Goal: Information Seeking & Learning: Learn about a topic

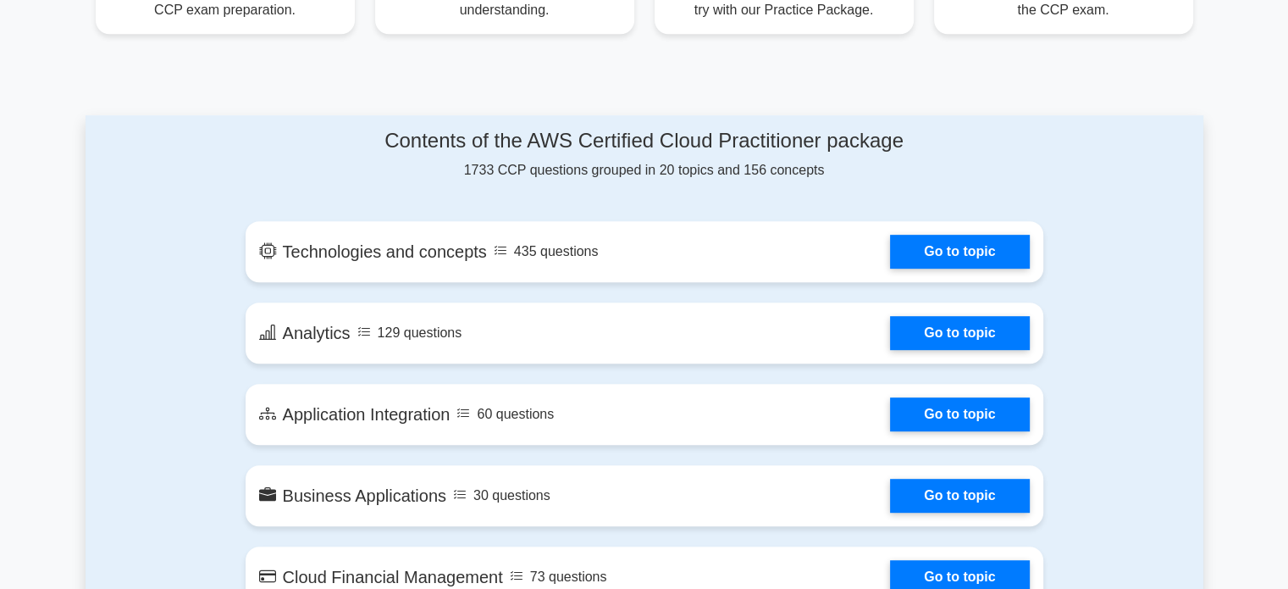
scroll to position [786, 0]
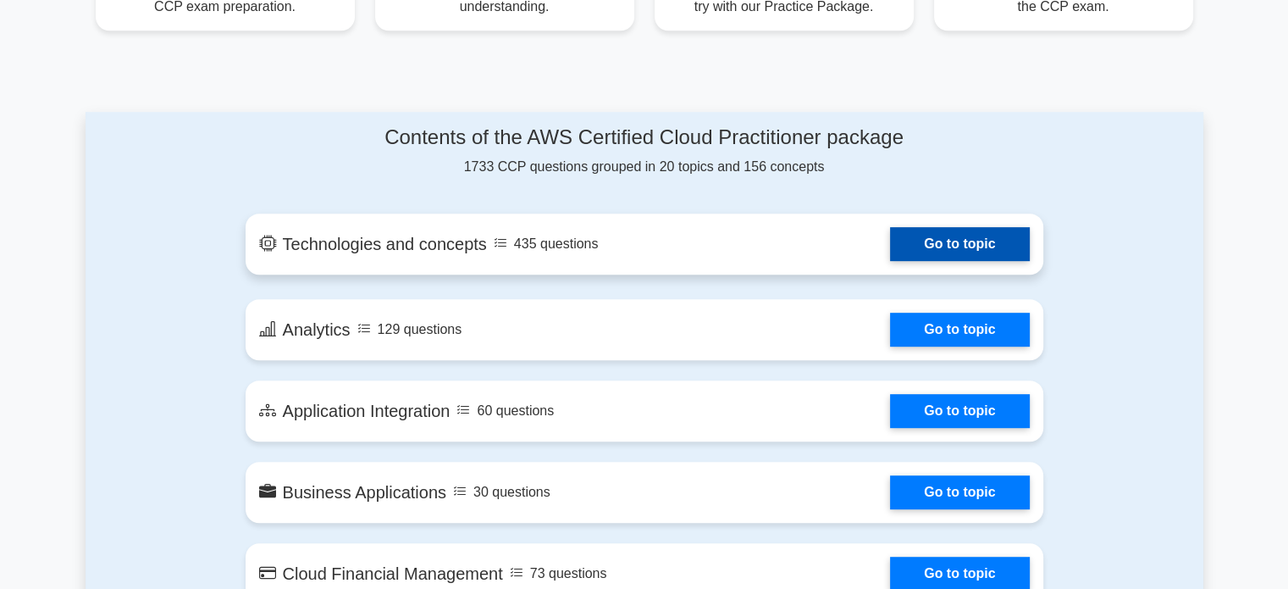
click at [905, 246] on link "Go to topic" at bounding box center [959, 244] width 139 height 34
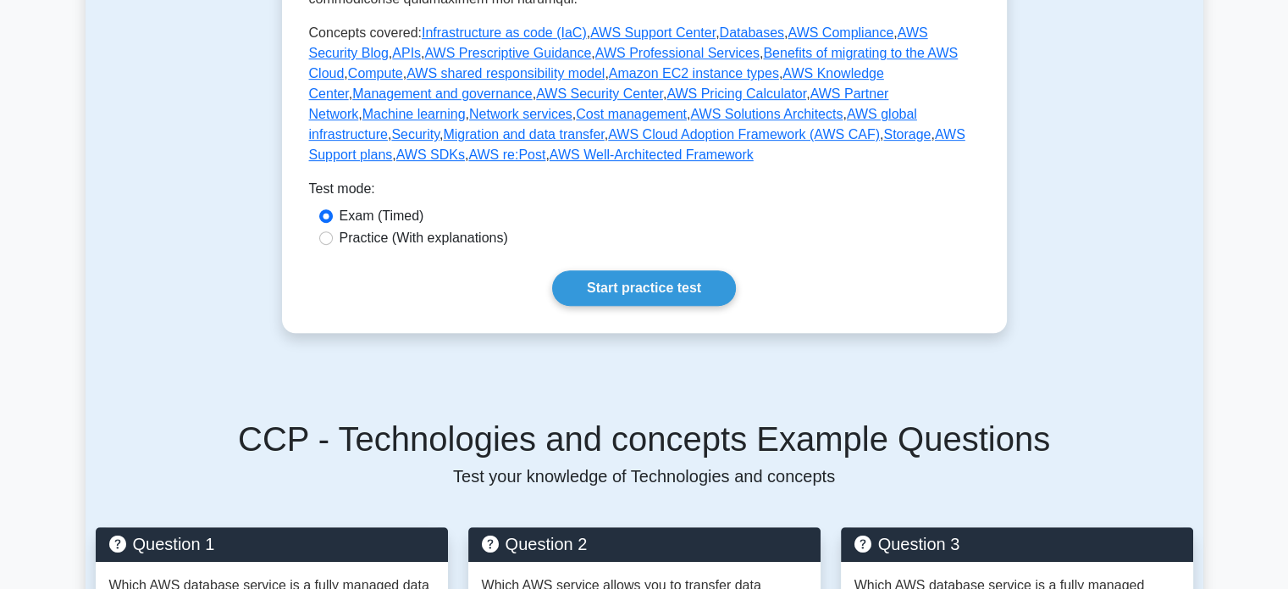
scroll to position [859, 0]
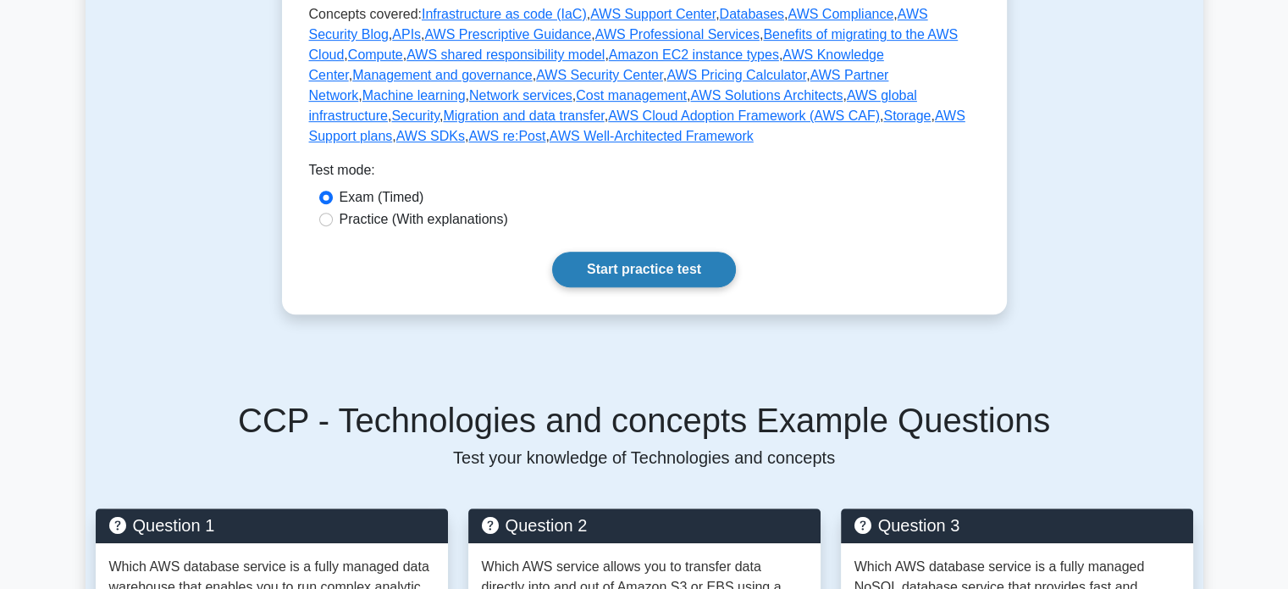
click at [703, 252] on link "Start practice test" at bounding box center [644, 270] width 184 height 36
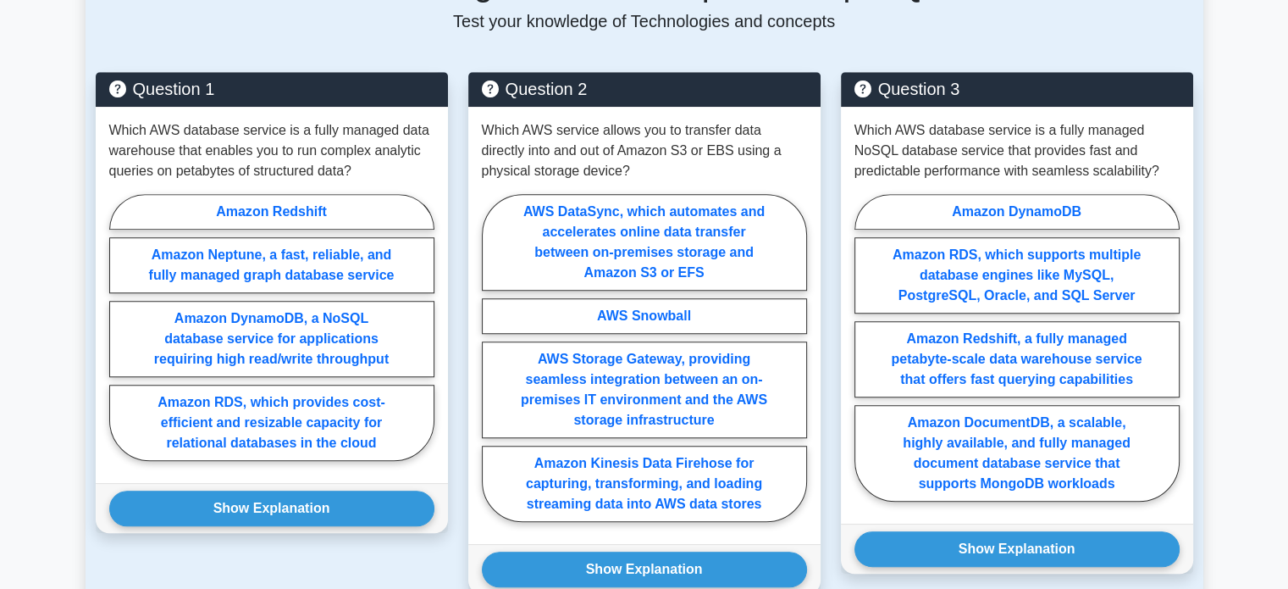
scroll to position [1294, 0]
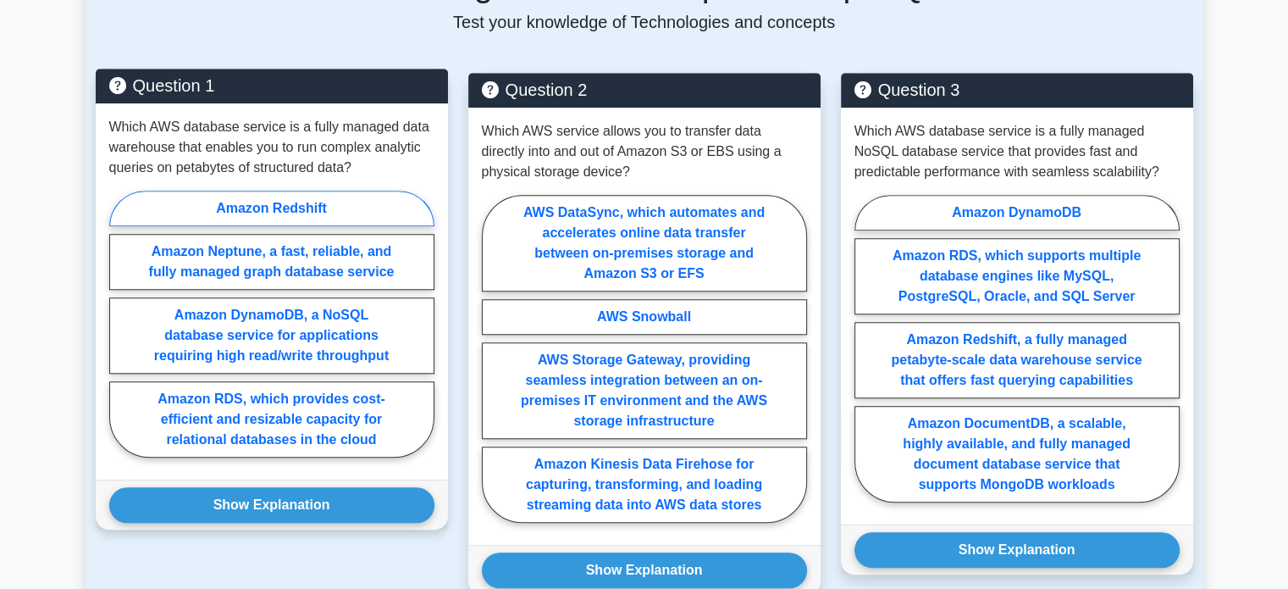
click at [260, 191] on label "Amazon Redshift" at bounding box center [271, 209] width 325 height 36
click at [120, 324] on input "Amazon Redshift" at bounding box center [114, 329] width 11 height 11
radio input "true"
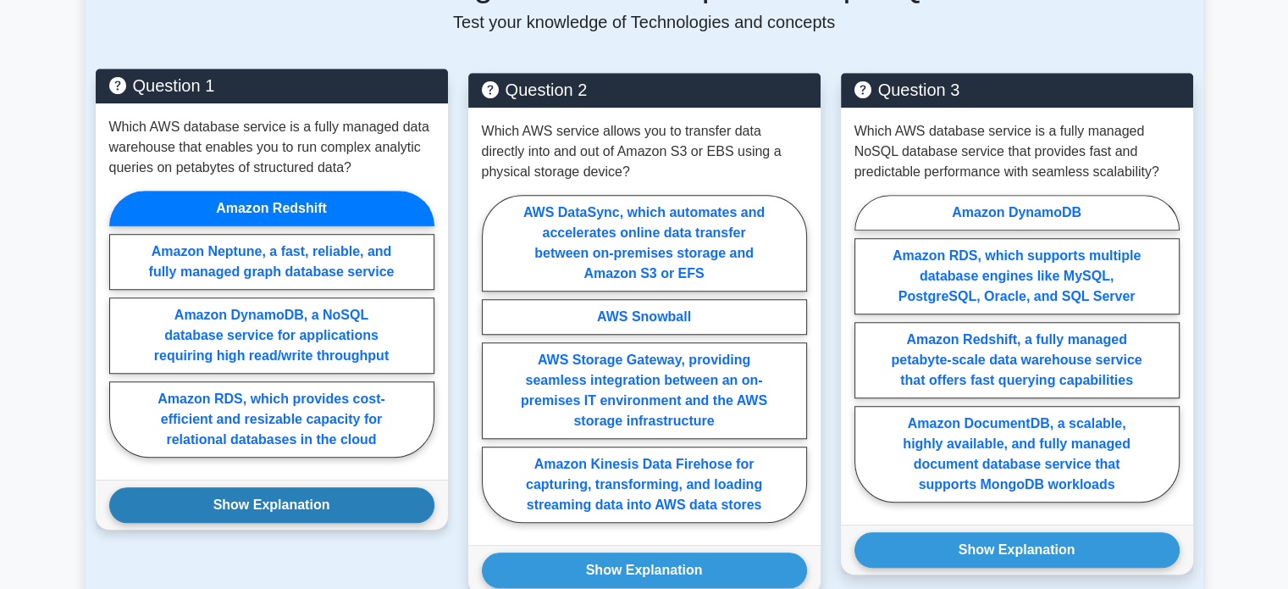
click at [286, 487] on button "Show Explanation" at bounding box center [271, 505] width 325 height 36
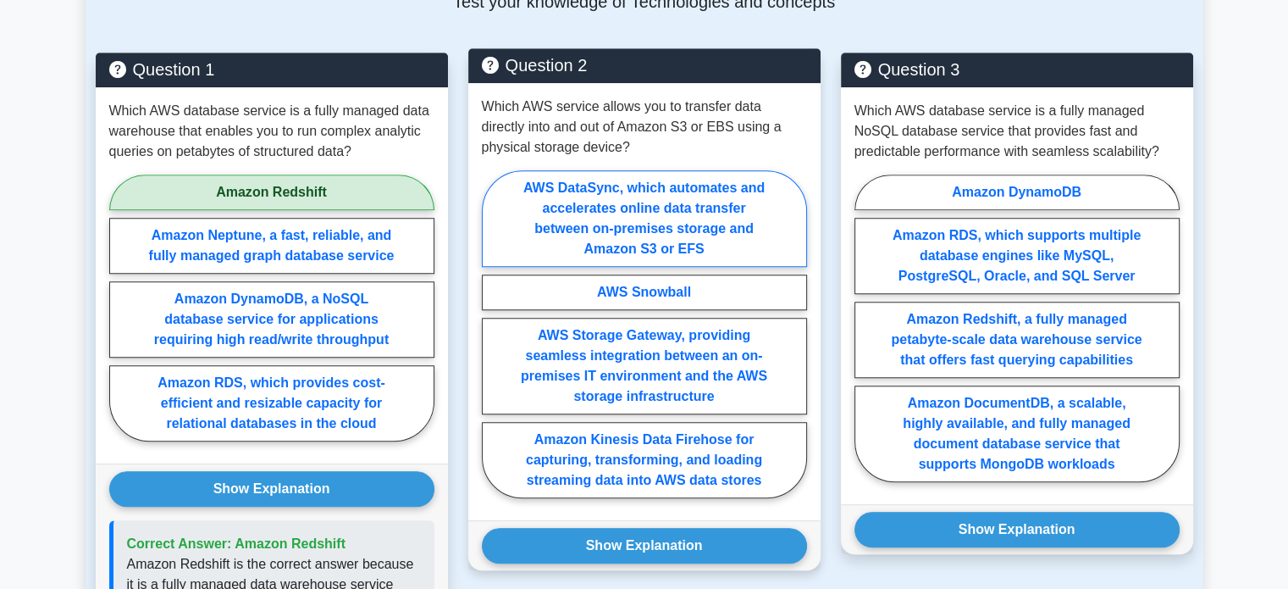
scroll to position [1318, 0]
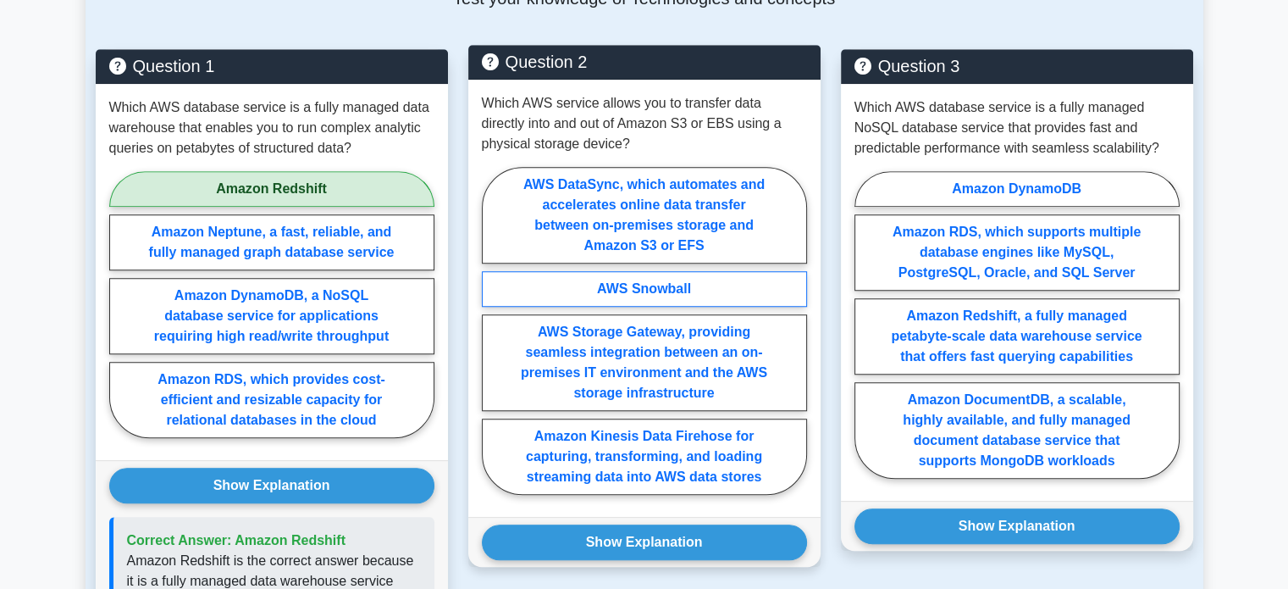
click at [562, 271] on label "AWS Snowball" at bounding box center [644, 289] width 325 height 36
click at [493, 330] on input "AWS Snowball" at bounding box center [487, 335] width 11 height 11
radio input "true"
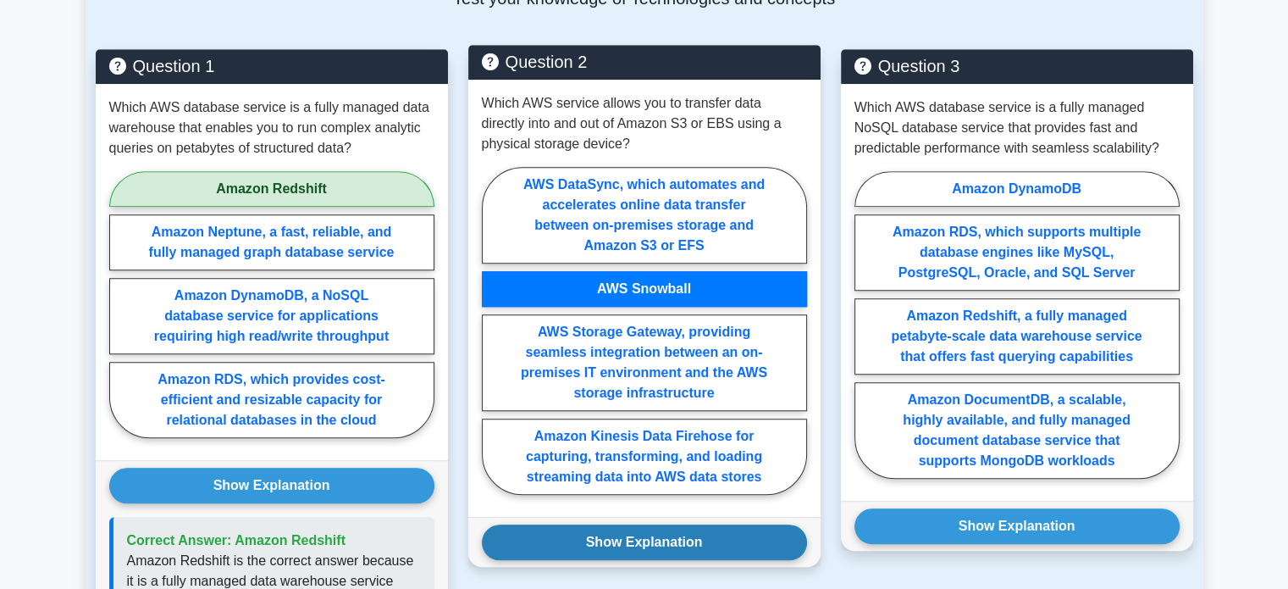
click at [666, 524] on button "Show Explanation" at bounding box center [644, 542] width 325 height 36
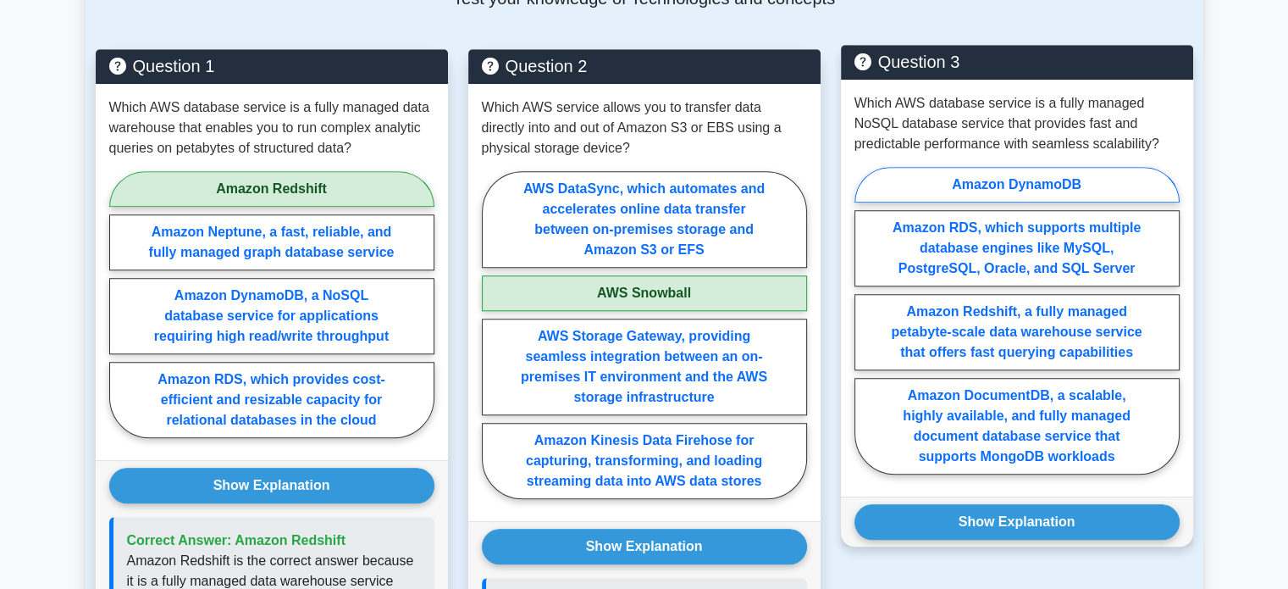
click at [1056, 167] on label "Amazon DynamoDB" at bounding box center [1017, 185] width 325 height 36
click at [866, 320] on input "Amazon DynamoDB" at bounding box center [860, 325] width 11 height 11
radio input "true"
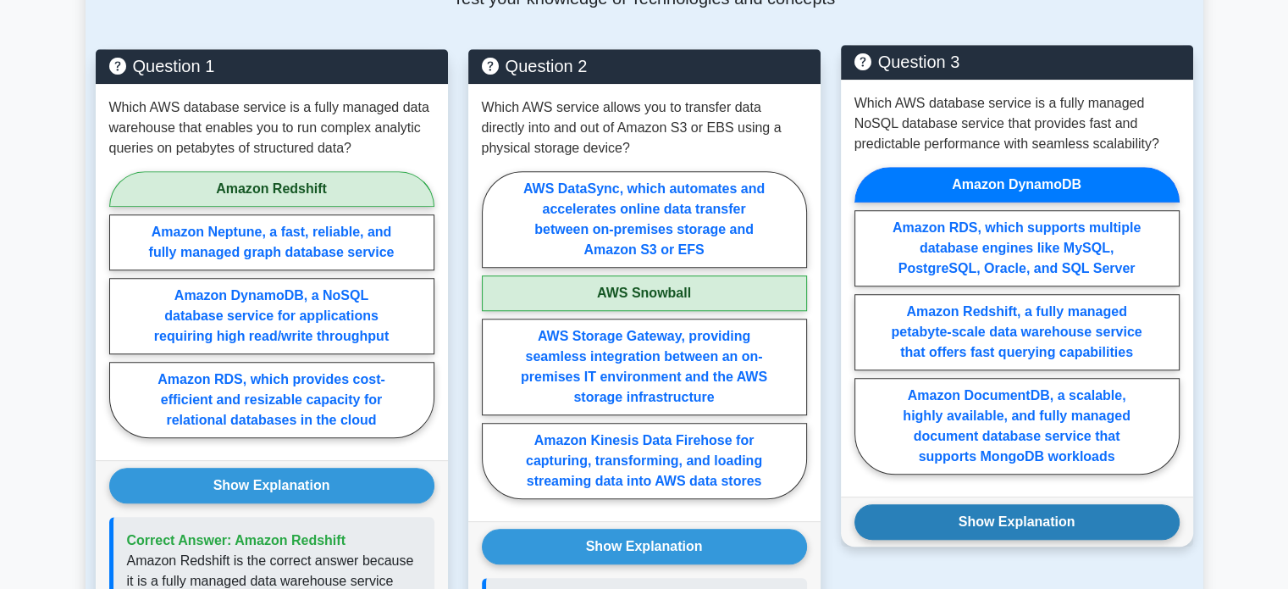
click at [966, 504] on button "Show Explanation" at bounding box center [1017, 522] width 325 height 36
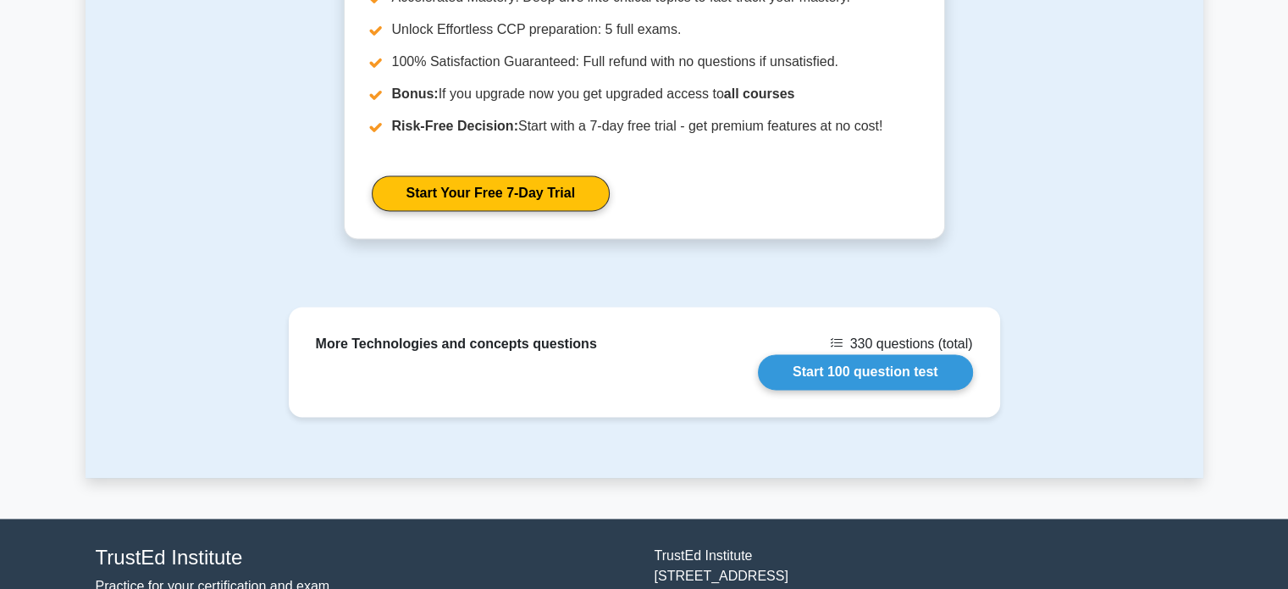
scroll to position [2402, 0]
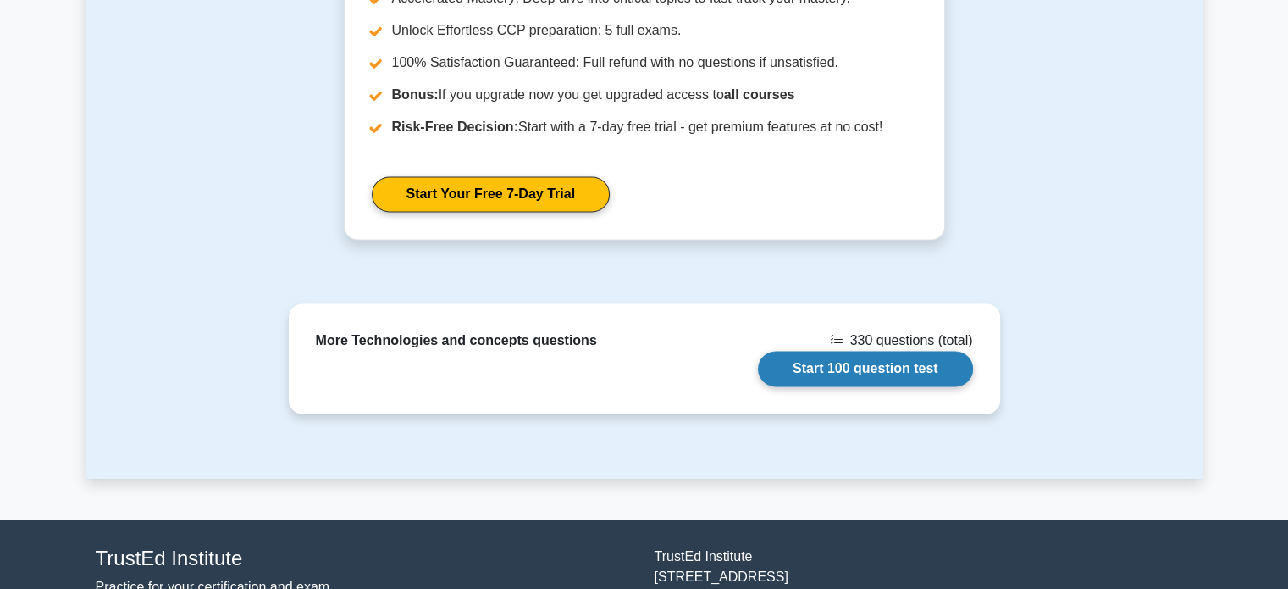
click at [888, 351] on link "Start 100 question test" at bounding box center [865, 369] width 215 height 36
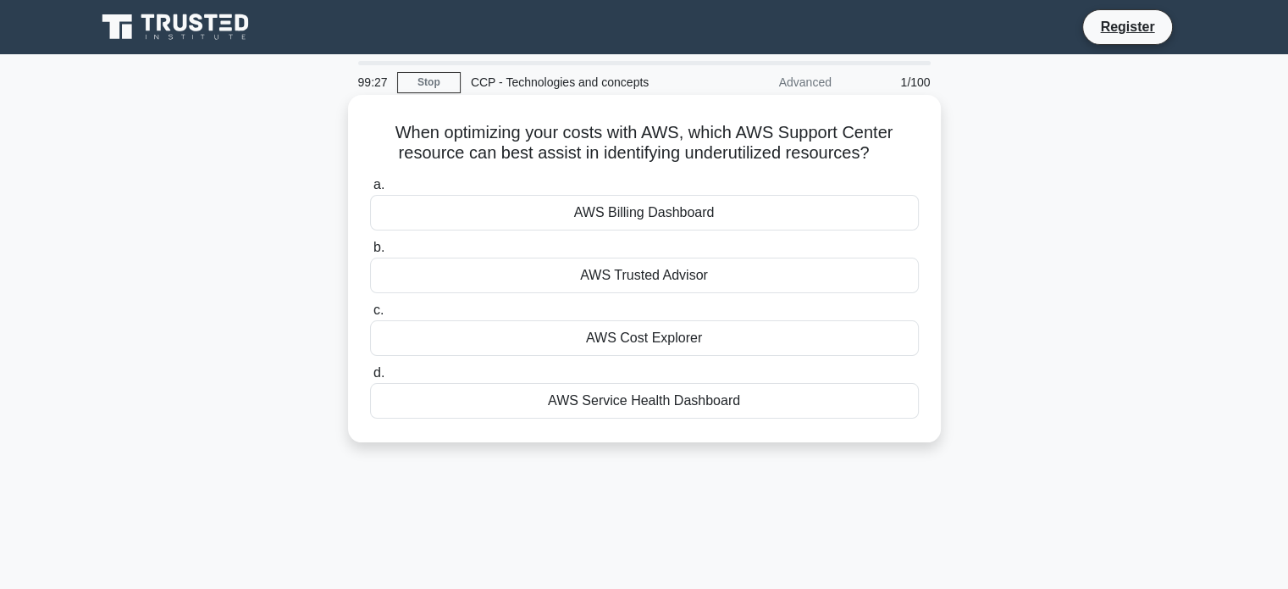
click at [724, 341] on div "AWS Cost Explorer" at bounding box center [644, 338] width 549 height 36
click at [370, 316] on input "c. AWS Cost Explorer" at bounding box center [370, 310] width 0 height 11
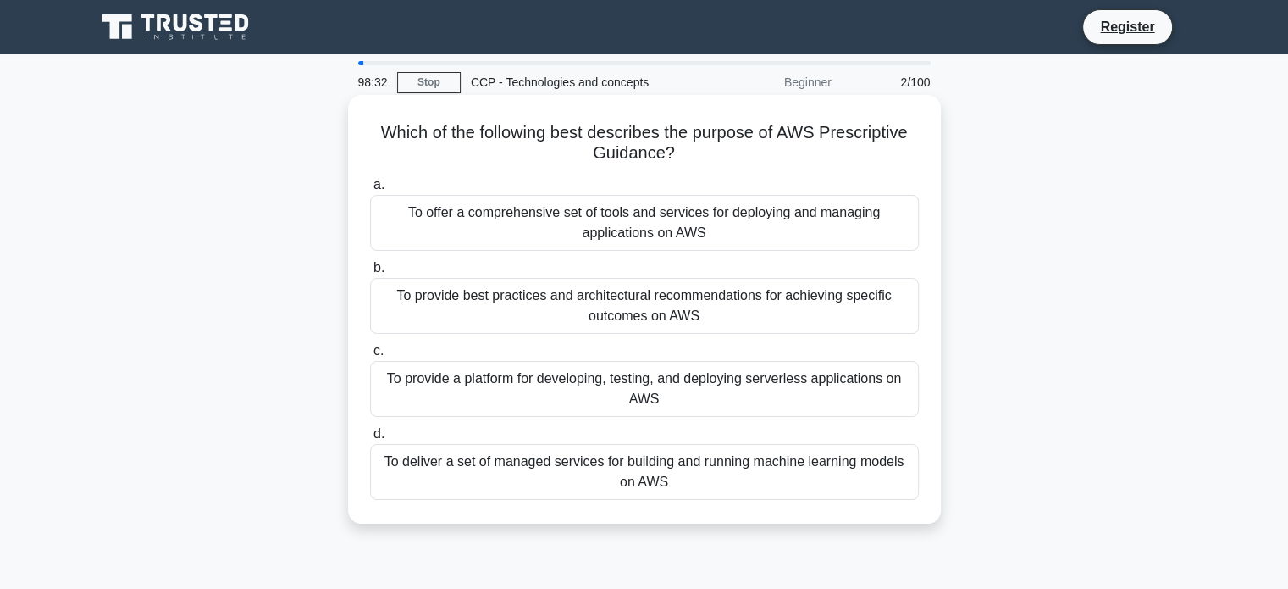
click at [634, 307] on div "To provide best practices and architectural recommendations for achieving speci…" at bounding box center [644, 306] width 549 height 56
click at [370, 274] on input "b. To provide best practices and architectural recommendations for achieving sp…" at bounding box center [370, 268] width 0 height 11
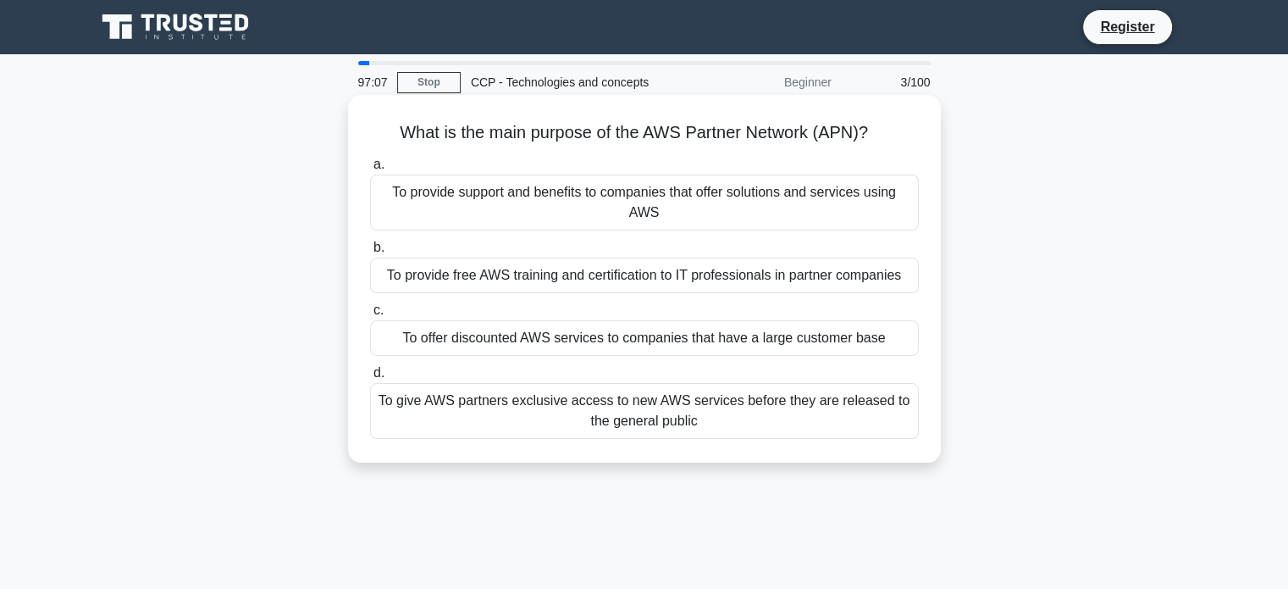
click at [601, 341] on div "To offer discounted AWS services to companies that have a large customer base" at bounding box center [644, 338] width 549 height 36
click at [370, 316] on input "c. To offer discounted AWS services to companies that have a large customer base" at bounding box center [370, 310] width 0 height 11
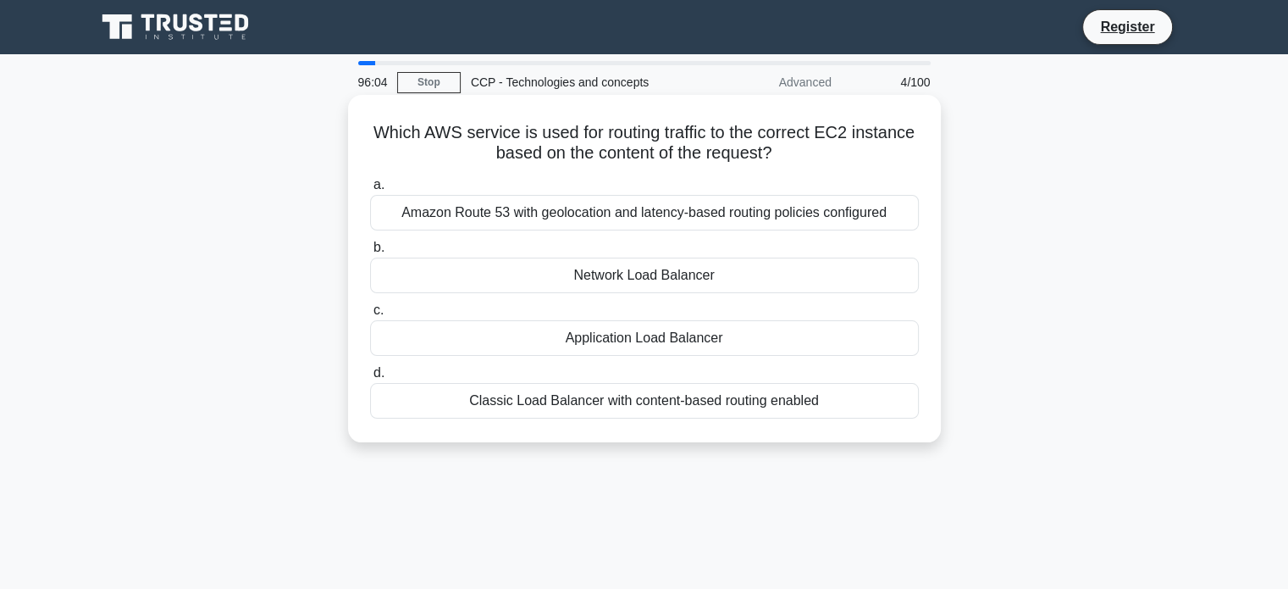
click at [584, 217] on div "Amazon Route 53 with geolocation and latency-based routing policies configured" at bounding box center [644, 213] width 549 height 36
click at [370, 191] on input "a. Amazon Route 53 with geolocation and latency-based routing policies configur…" at bounding box center [370, 185] width 0 height 11
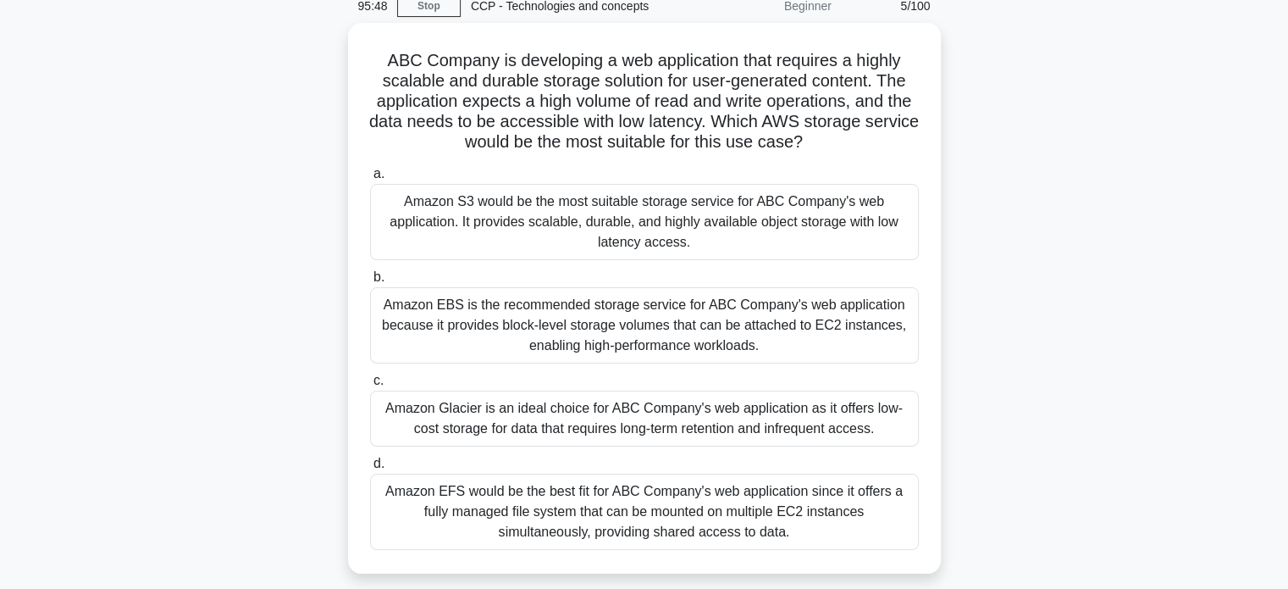
scroll to position [75, 0]
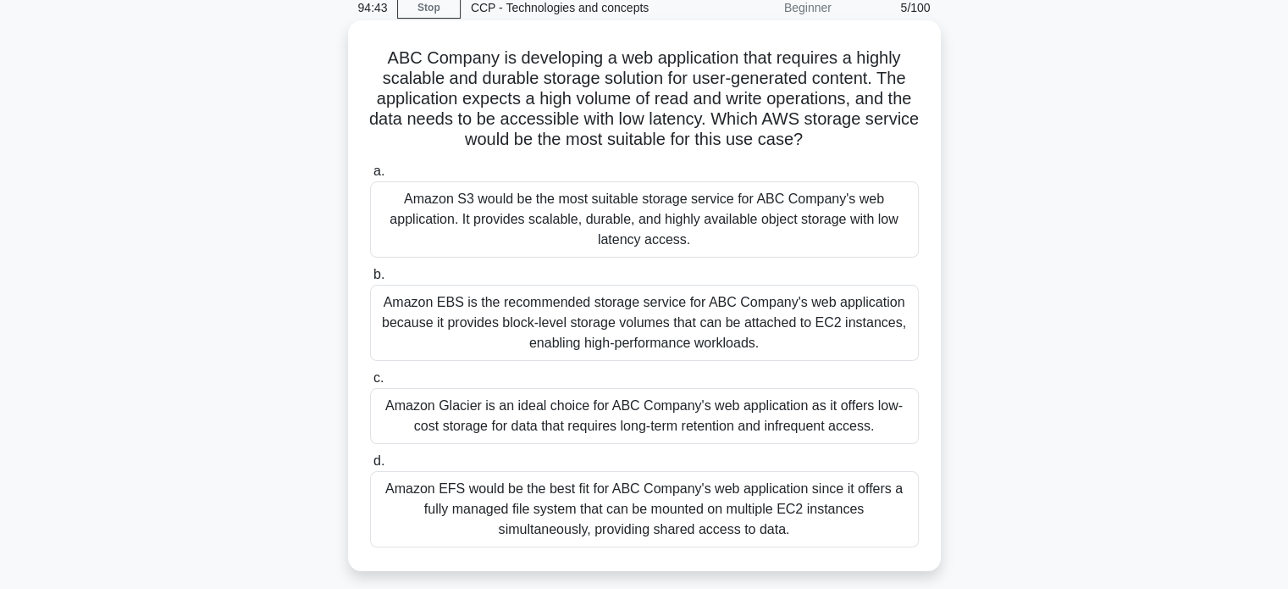
click at [608, 236] on div "Amazon S3 would be the most suitable storage service for ABC Company's web appl…" at bounding box center [644, 219] width 549 height 76
click at [370, 177] on input "a. Amazon S3 would be the most suitable storage service for ABC Company's web a…" at bounding box center [370, 171] width 0 height 11
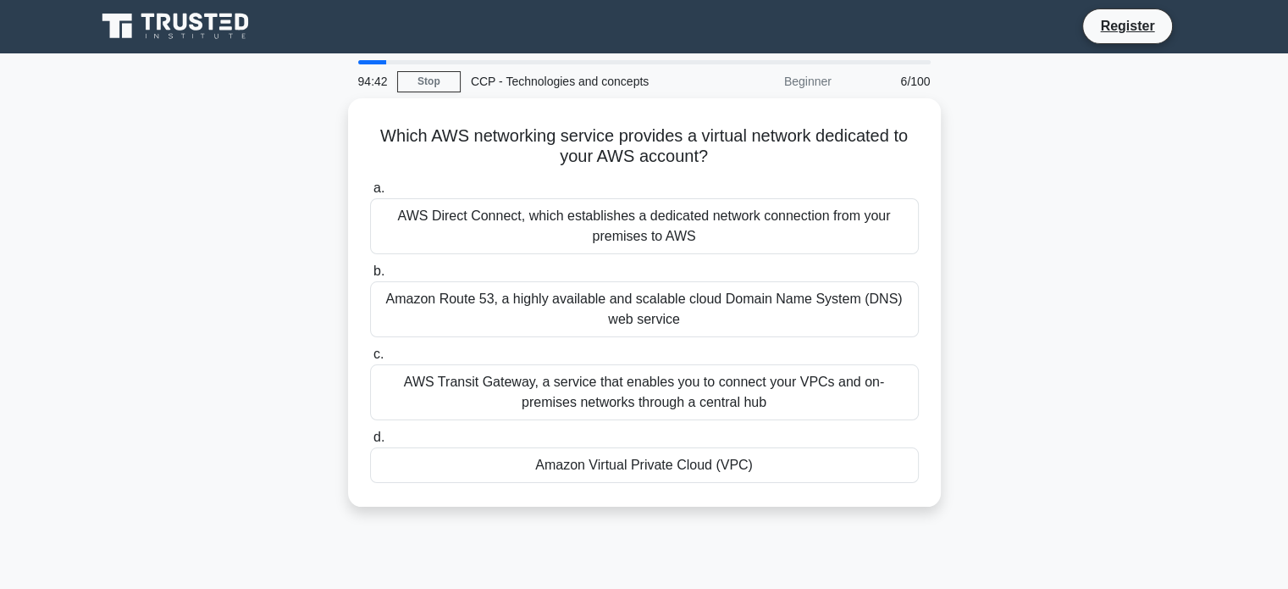
scroll to position [0, 0]
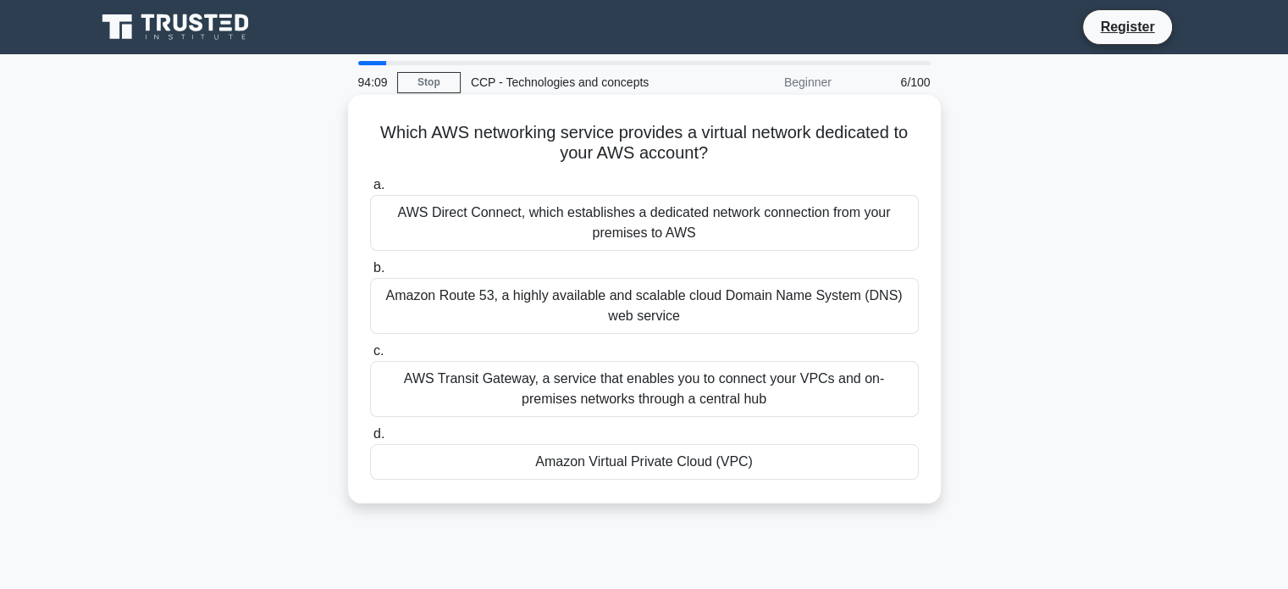
click at [599, 462] on div "Amazon Virtual Private Cloud (VPC)" at bounding box center [644, 462] width 549 height 36
click at [370, 440] on input "d. Amazon Virtual Private Cloud (VPC)" at bounding box center [370, 434] width 0 height 11
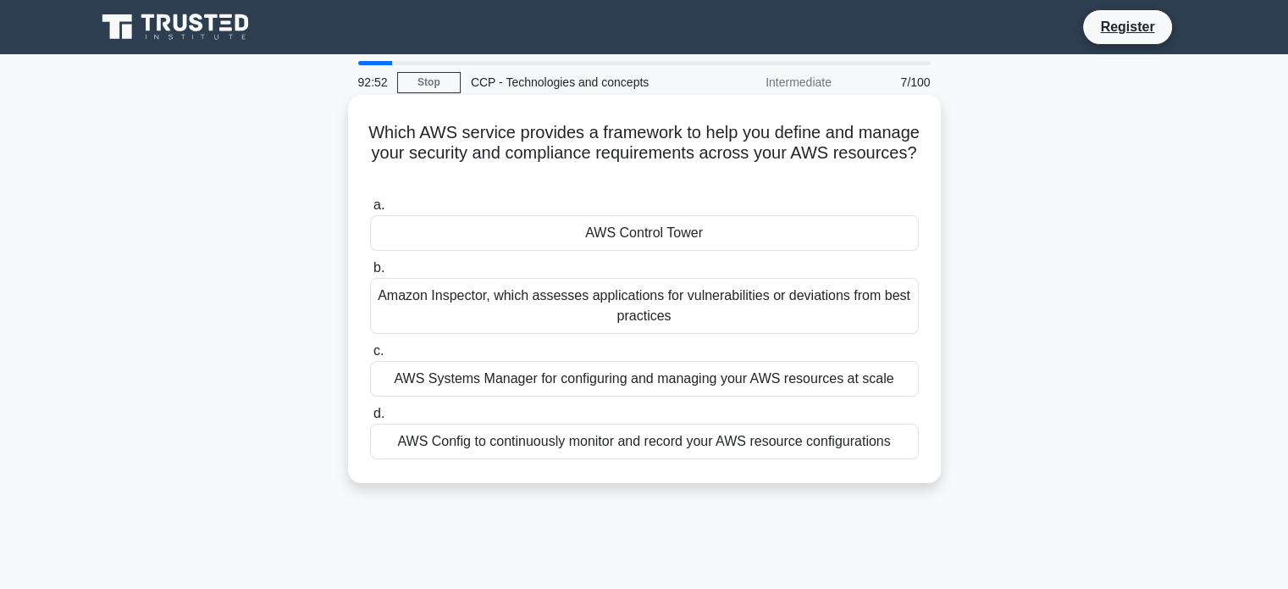
click at [774, 449] on div "AWS Config to continuously monitor and record your AWS resource configurations" at bounding box center [644, 442] width 549 height 36
click at [370, 419] on input "d. AWS Config to continuously monitor and record your AWS resource configuratio…" at bounding box center [370, 413] width 0 height 11
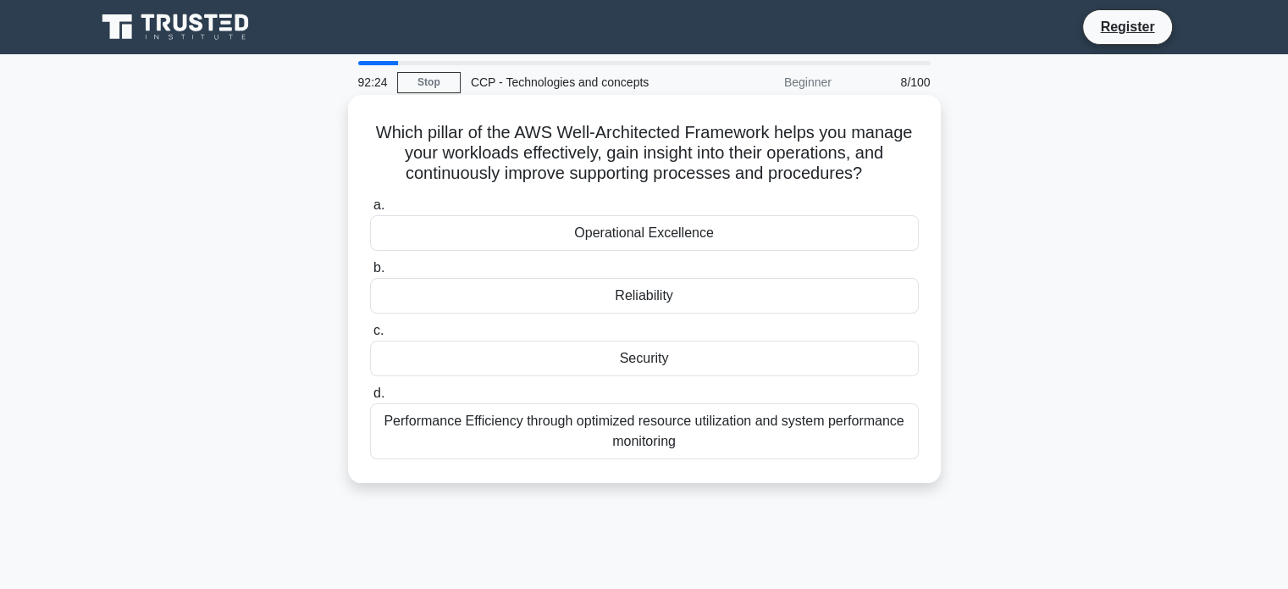
click at [605, 302] on div "Reliability" at bounding box center [644, 296] width 549 height 36
click at [370, 274] on input "b. Reliability" at bounding box center [370, 268] width 0 height 11
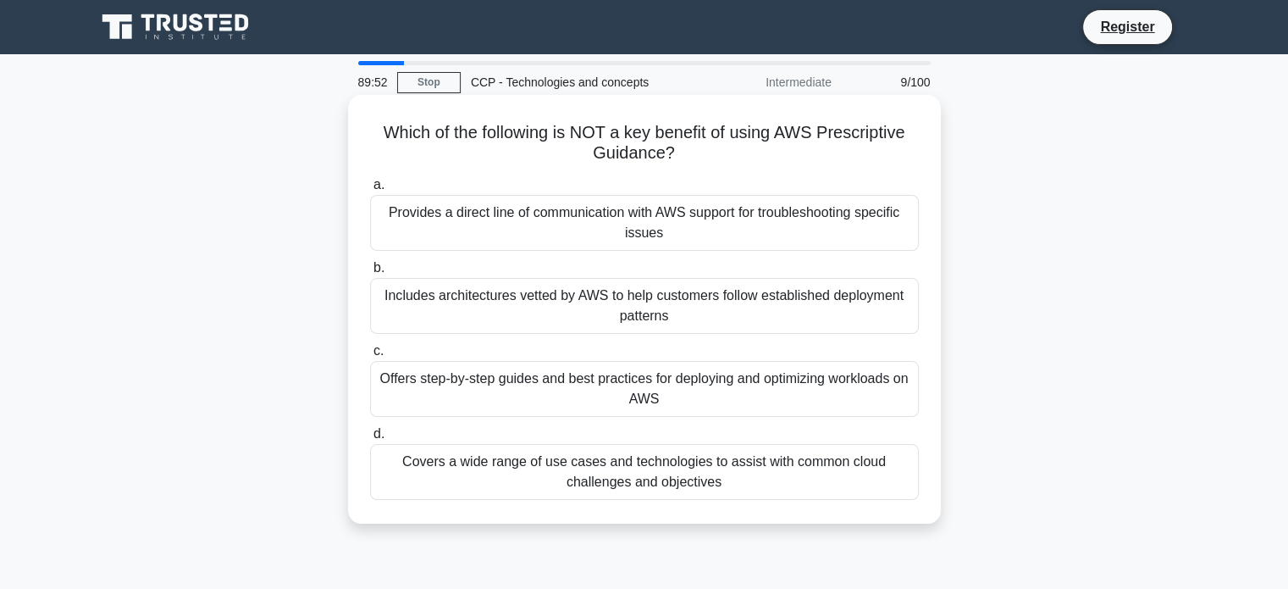
click at [628, 470] on div "Covers a wide range of use cases and technologies to assist with common cloud c…" at bounding box center [644, 472] width 549 height 56
click at [370, 440] on input "d. Covers a wide range of use cases and technologies to assist with common clou…" at bounding box center [370, 434] width 0 height 11
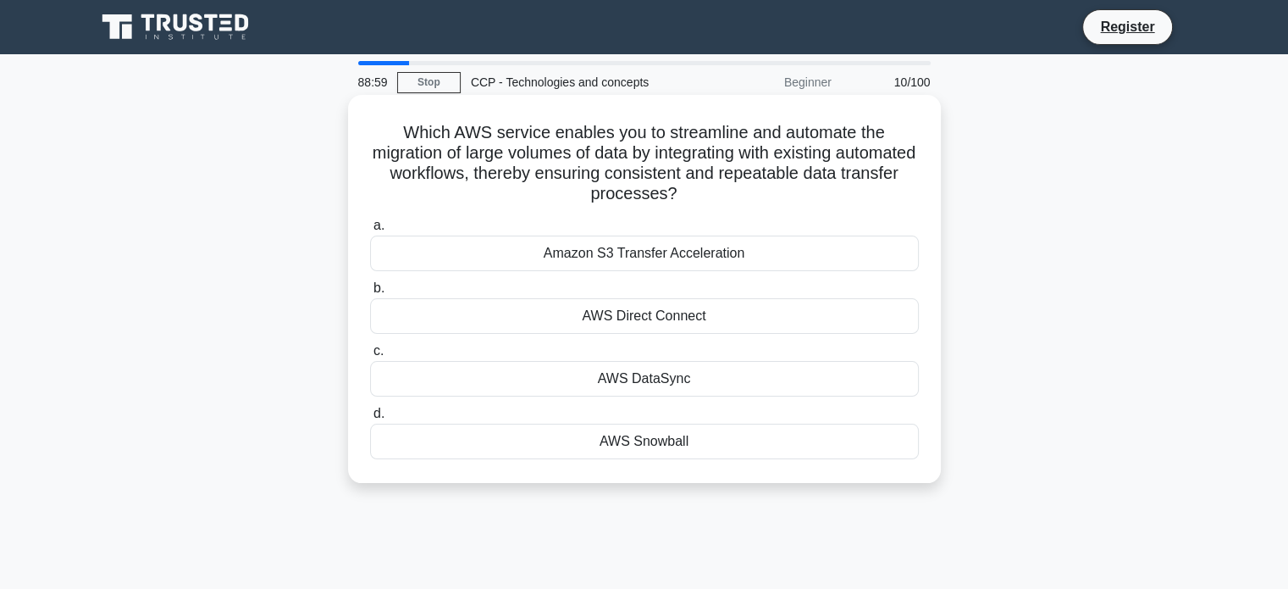
click at [667, 382] on div "AWS DataSync" at bounding box center [644, 379] width 549 height 36
click at [370, 357] on input "c. AWS DataSync" at bounding box center [370, 351] width 0 height 11
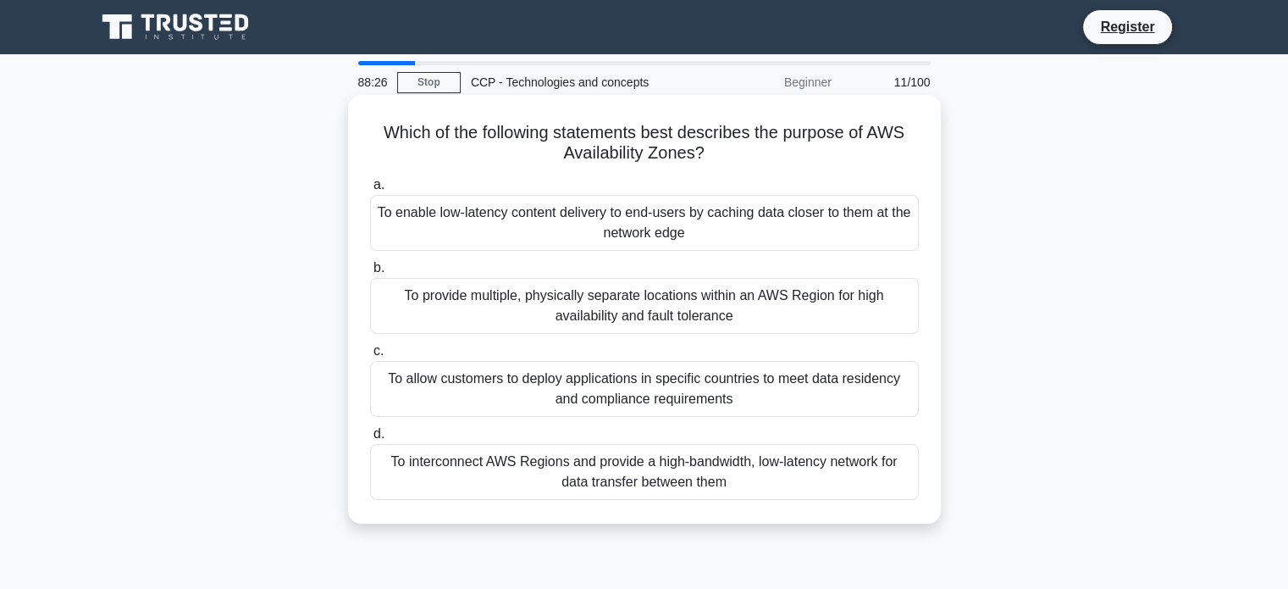
click at [597, 307] on div "To provide multiple, physically separate locations within an AWS Region for hig…" at bounding box center [644, 306] width 549 height 56
click at [370, 274] on input "b. To provide multiple, physically separate locations within an AWS Region for …" at bounding box center [370, 268] width 0 height 11
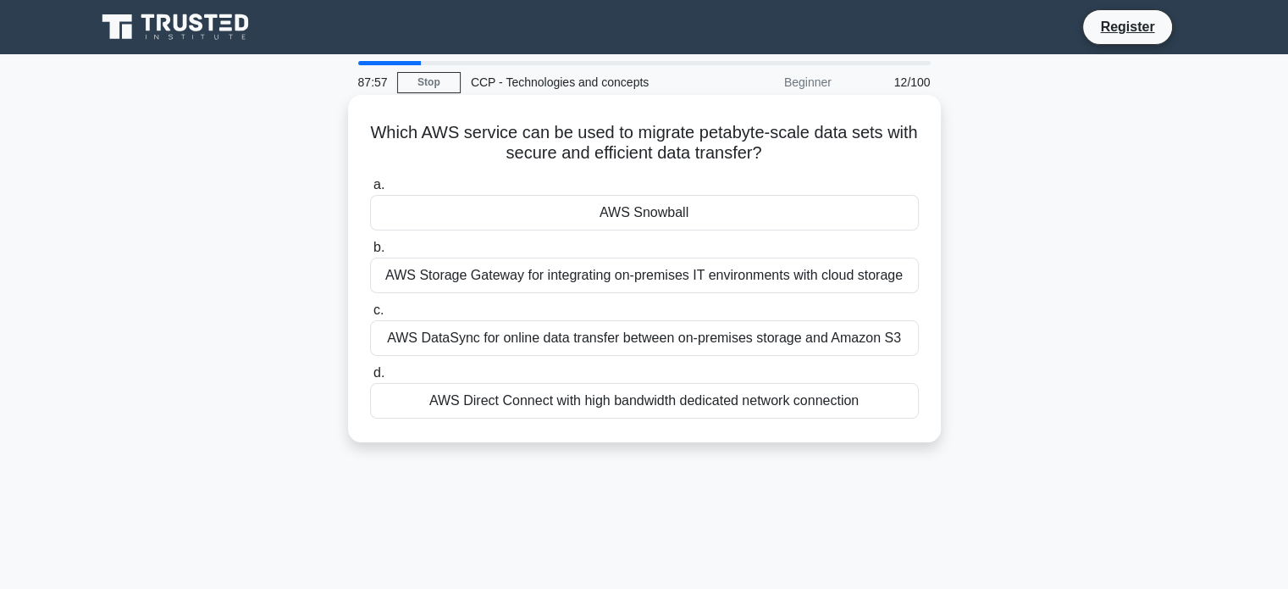
click at [592, 216] on div "AWS Snowball" at bounding box center [644, 213] width 549 height 36
click at [370, 191] on input "a. AWS Snowball" at bounding box center [370, 185] width 0 height 11
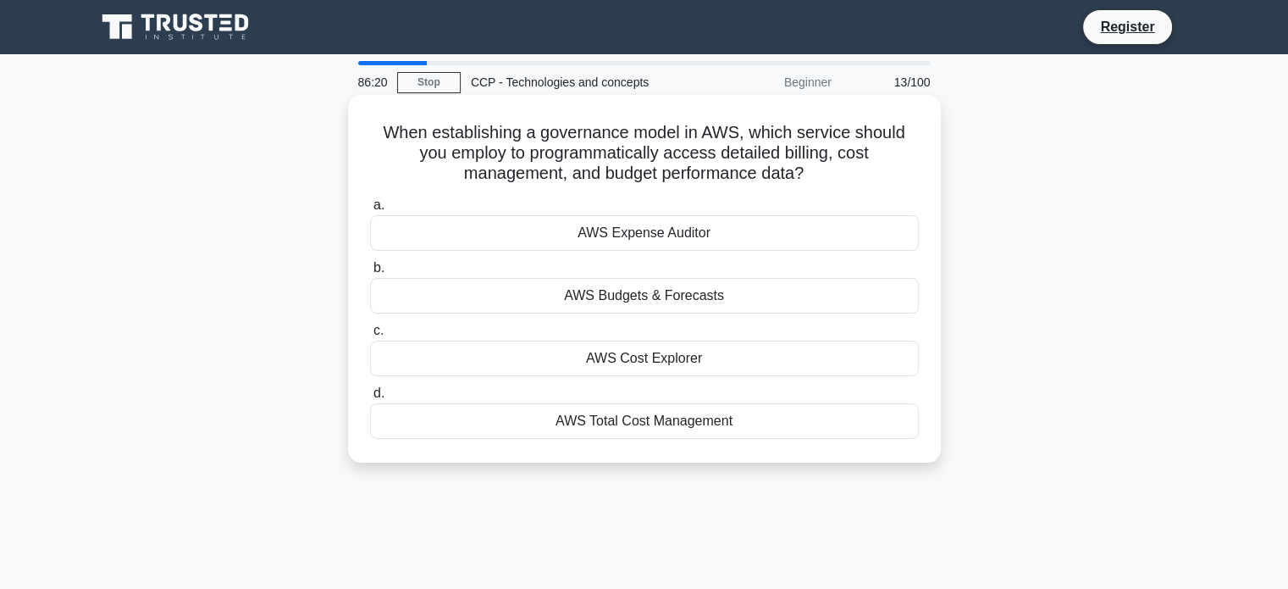
click at [679, 367] on div "AWS Cost Explorer" at bounding box center [644, 359] width 549 height 36
click at [370, 336] on input "c. AWS Cost Explorer" at bounding box center [370, 330] width 0 height 11
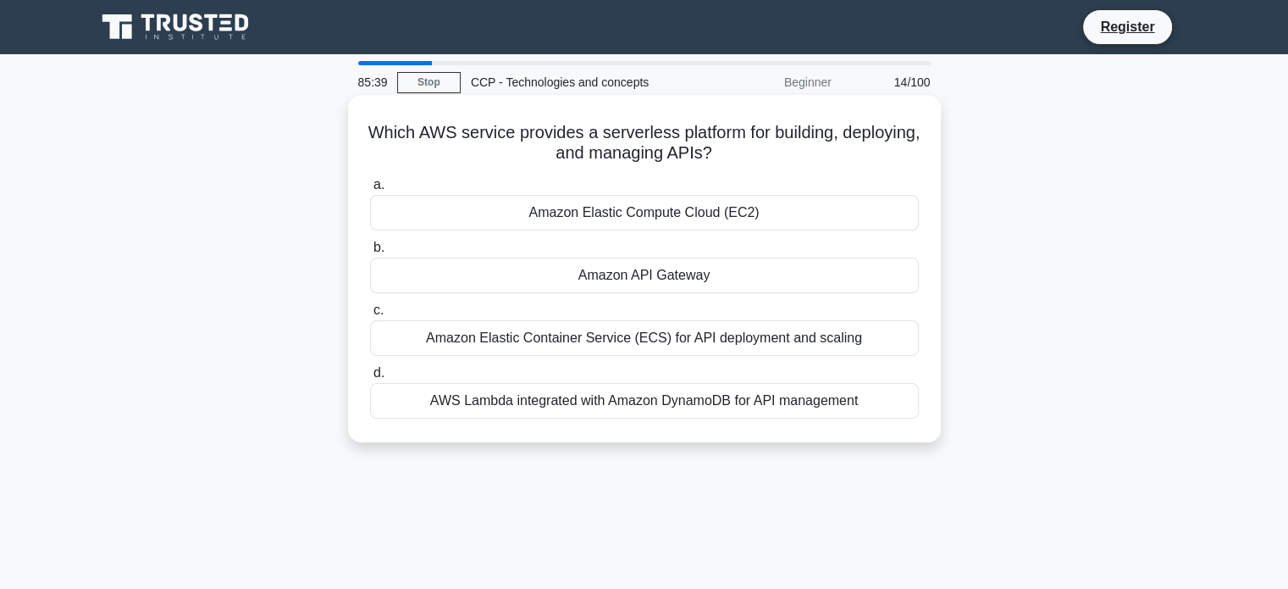
click at [684, 278] on div "Amazon API Gateway" at bounding box center [644, 276] width 549 height 36
click at [370, 253] on input "b. Amazon API Gateway" at bounding box center [370, 247] width 0 height 11
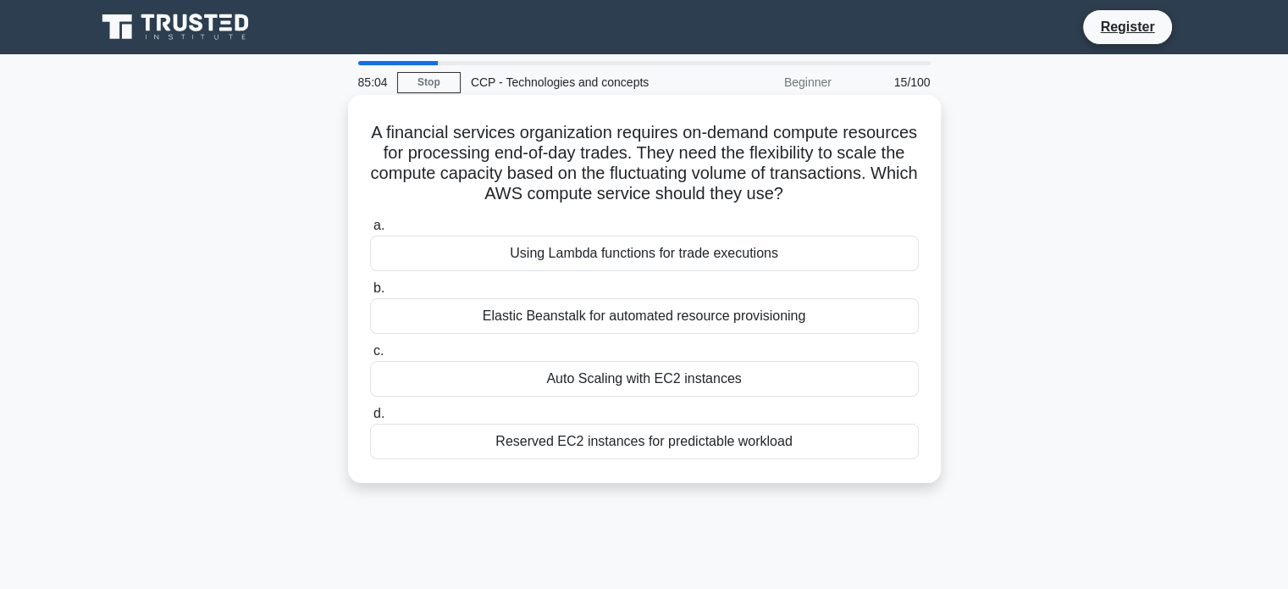
click at [613, 383] on div "Auto Scaling with EC2 instances" at bounding box center [644, 379] width 549 height 36
click at [370, 357] on input "c. Auto Scaling with EC2 instances" at bounding box center [370, 351] width 0 height 11
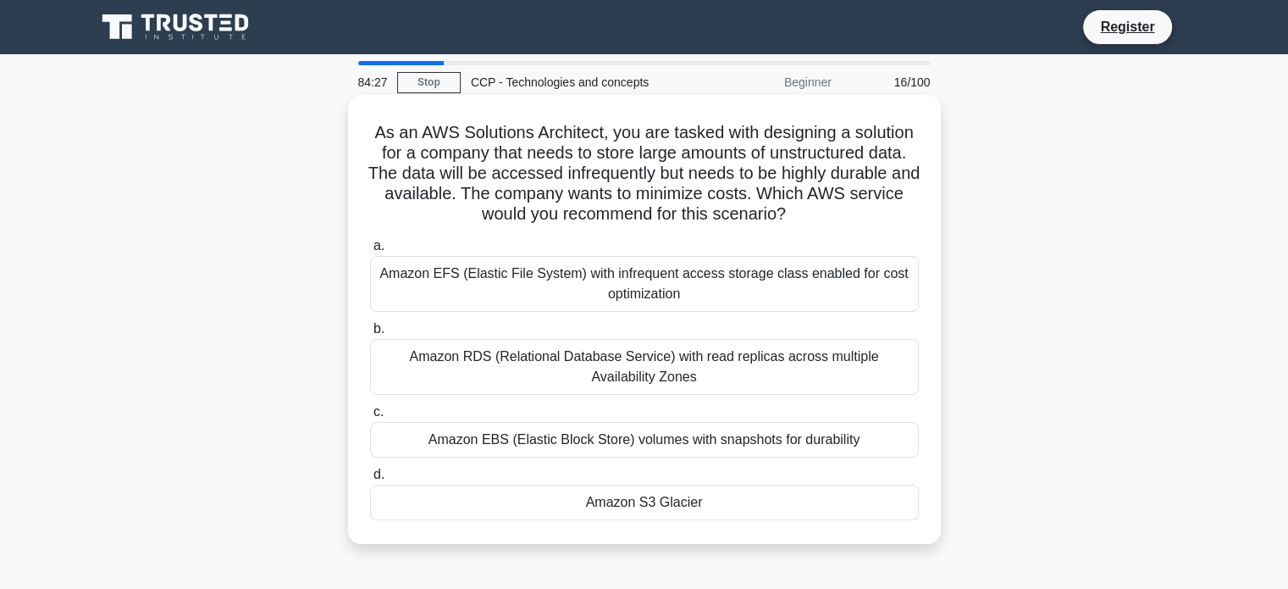
click at [557, 507] on div "Amazon S3 Glacier" at bounding box center [644, 503] width 549 height 36
click at [370, 480] on input "d. Amazon S3 Glacier" at bounding box center [370, 474] width 0 height 11
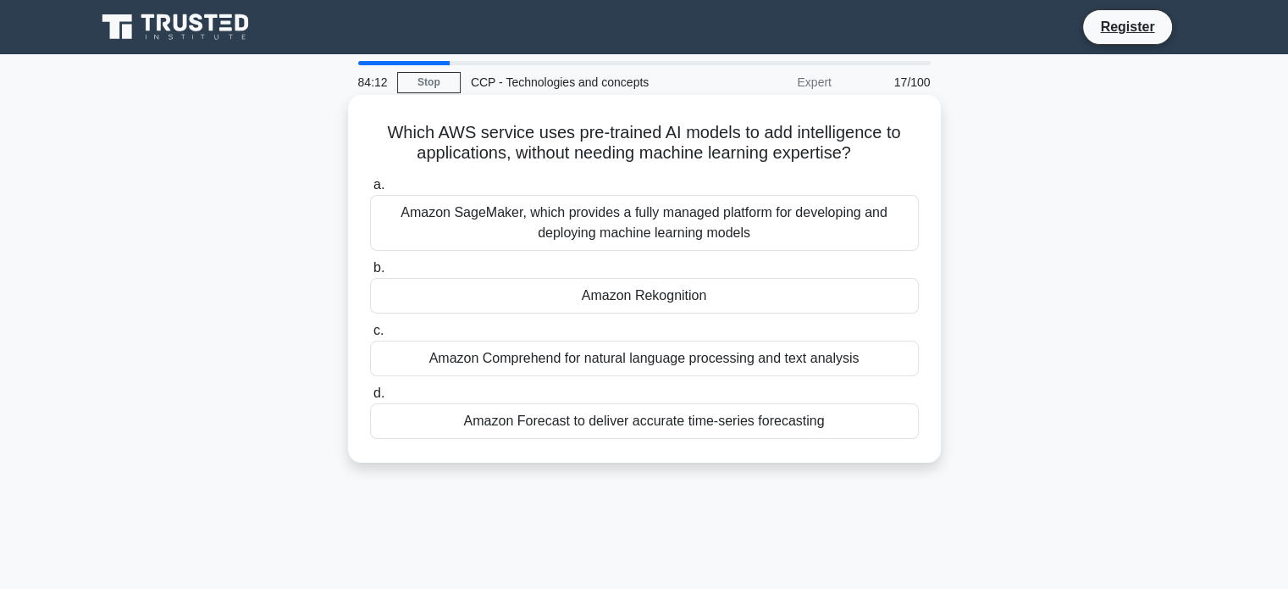
click at [575, 297] on div "Amazon Rekognition" at bounding box center [644, 296] width 549 height 36
click at [370, 274] on input "b. Amazon Rekognition" at bounding box center [370, 268] width 0 height 11
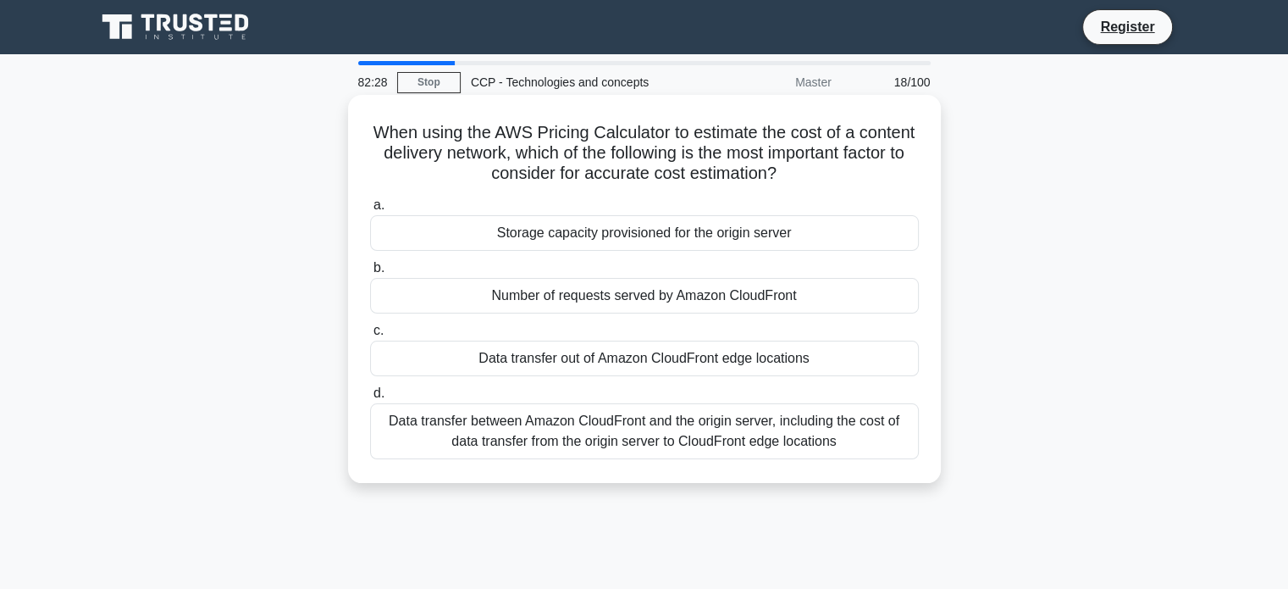
click at [568, 368] on div "Data transfer out of Amazon CloudFront edge locations" at bounding box center [644, 359] width 549 height 36
click at [370, 336] on input "c. Data transfer out of Amazon CloudFront edge locations" at bounding box center [370, 330] width 0 height 11
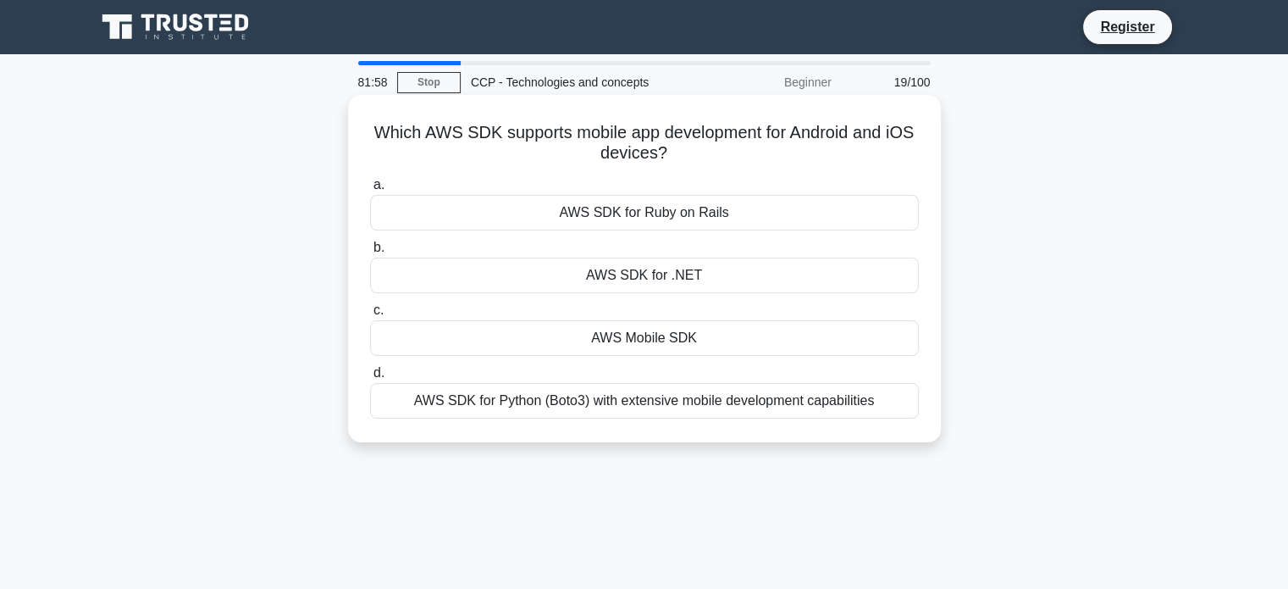
click at [645, 212] on div "AWS SDK for Ruby on Rails" at bounding box center [644, 213] width 549 height 36
click at [370, 191] on input "a. AWS SDK for Ruby on Rails" at bounding box center [370, 185] width 0 height 11
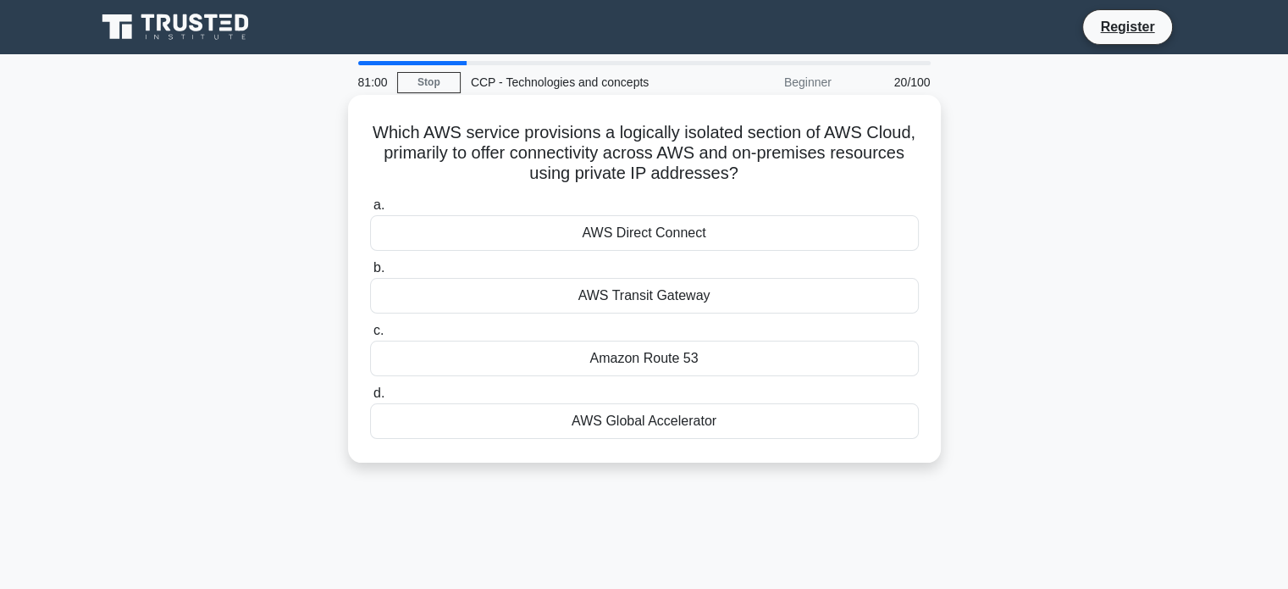
click at [678, 304] on div "AWS Transit Gateway" at bounding box center [644, 296] width 549 height 36
click at [370, 274] on input "b. AWS Transit Gateway" at bounding box center [370, 268] width 0 height 11
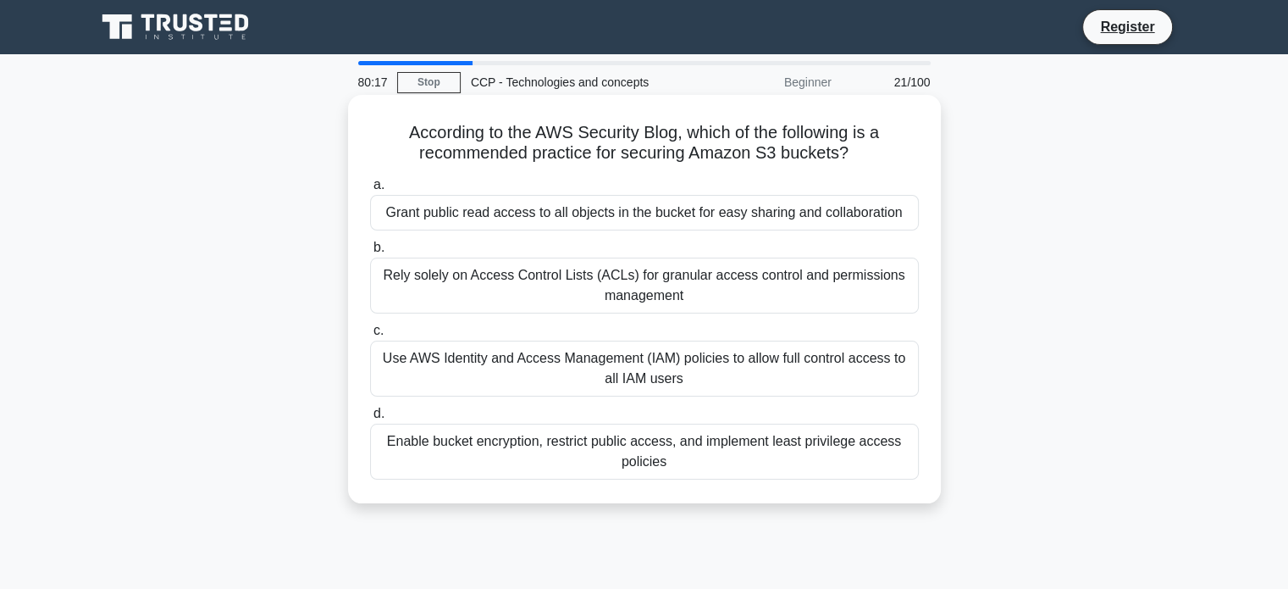
click at [585, 453] on div "Enable bucket encryption, restrict public access, and implement least privilege…" at bounding box center [644, 452] width 549 height 56
click at [370, 419] on input "d. Enable bucket encryption, restrict public access, and implement least privil…" at bounding box center [370, 413] width 0 height 11
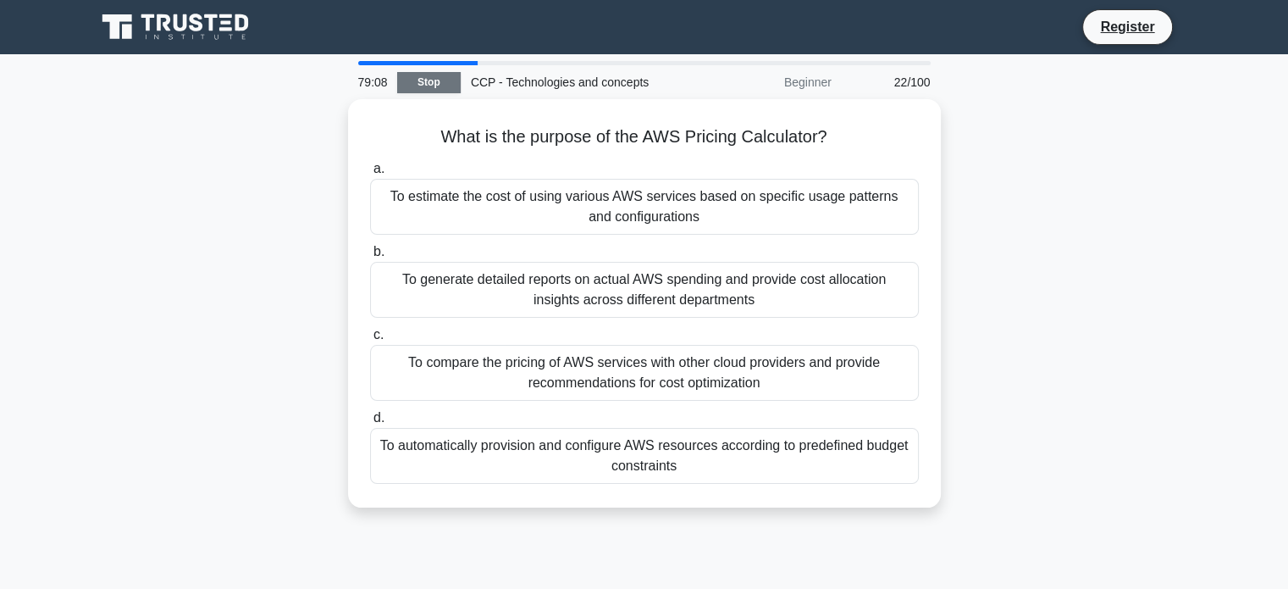
click at [441, 81] on link "Stop" at bounding box center [429, 82] width 64 height 21
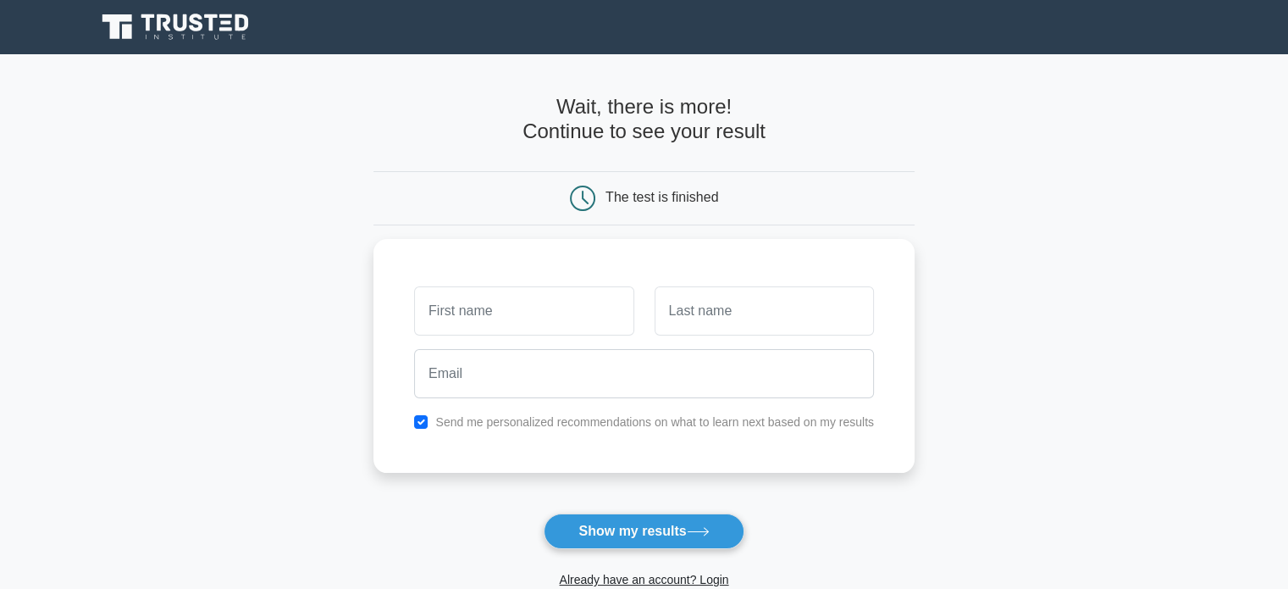
click at [656, 192] on div "The test is finished" at bounding box center [662, 197] width 113 height 14
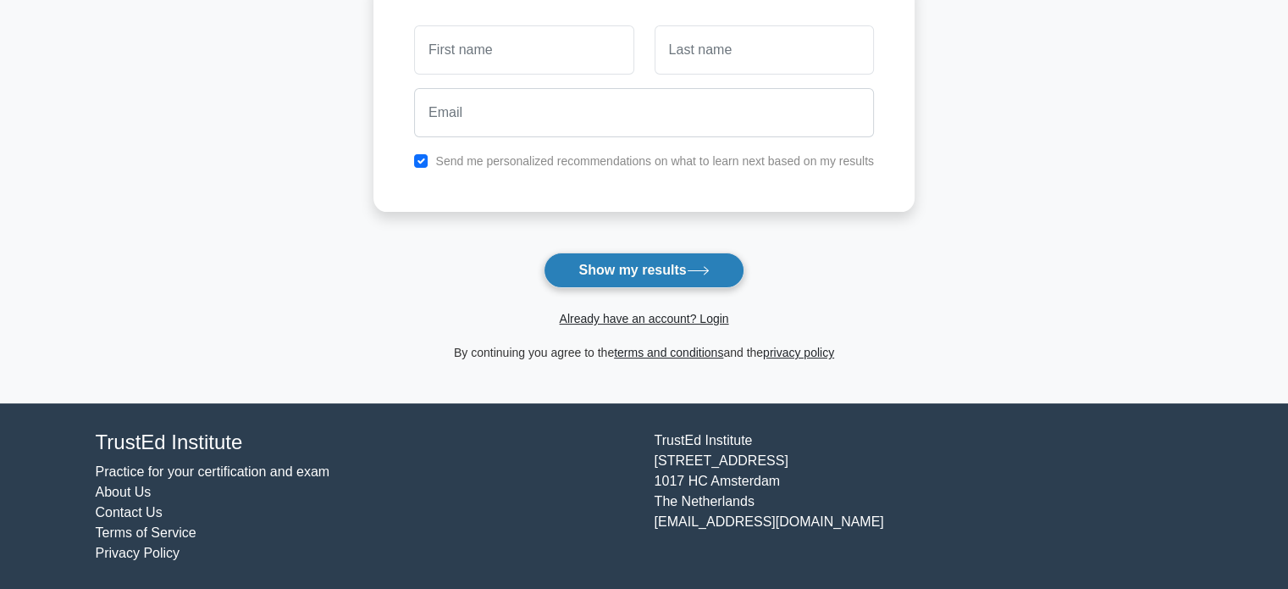
click at [641, 268] on button "Show my results" at bounding box center [644, 270] width 200 height 36
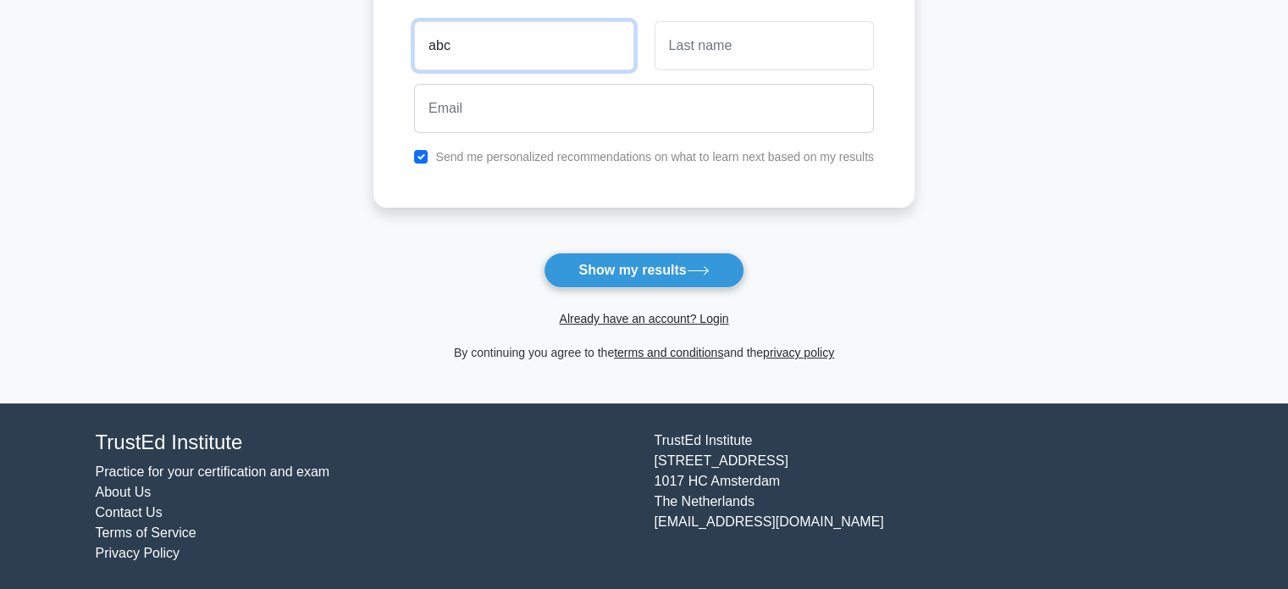
type input "abc"
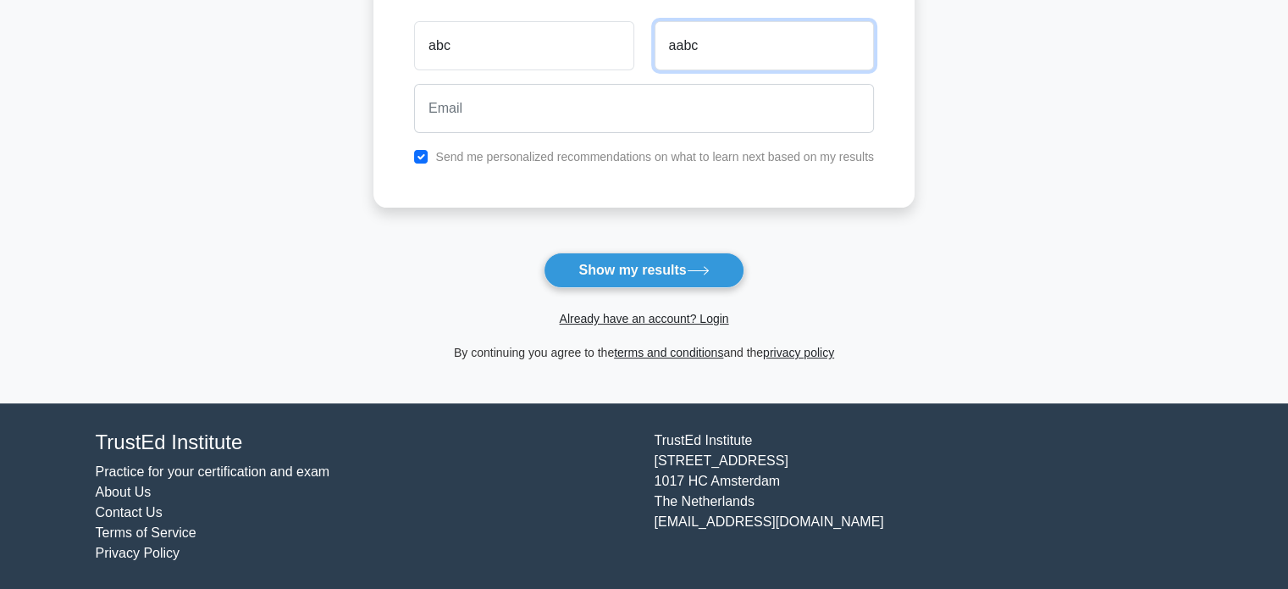
scroll to position [0, 0]
type input "aabc"
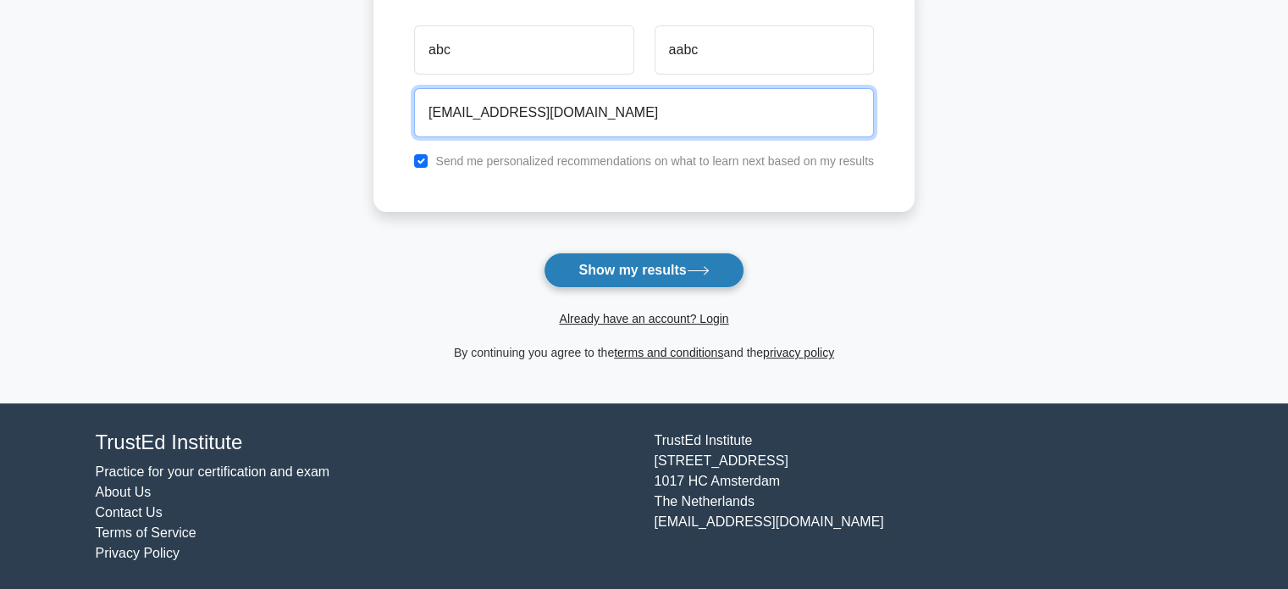
type input "[EMAIL_ADDRESS][DOMAIN_NAME]"
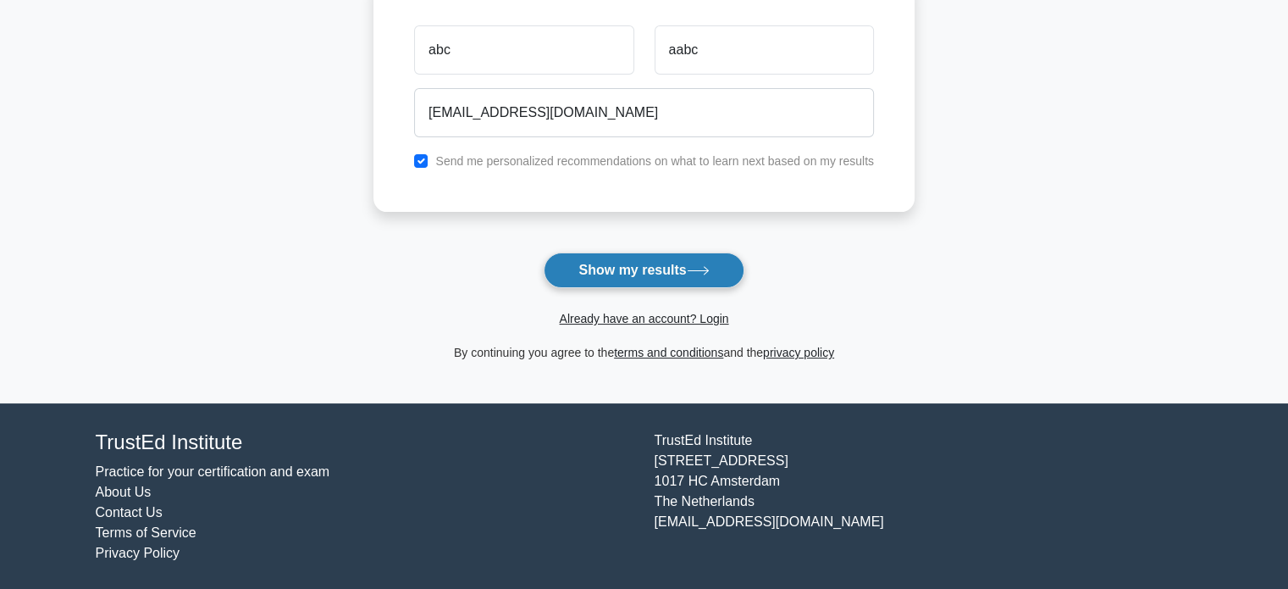
click at [634, 265] on button "Show my results" at bounding box center [644, 270] width 200 height 36
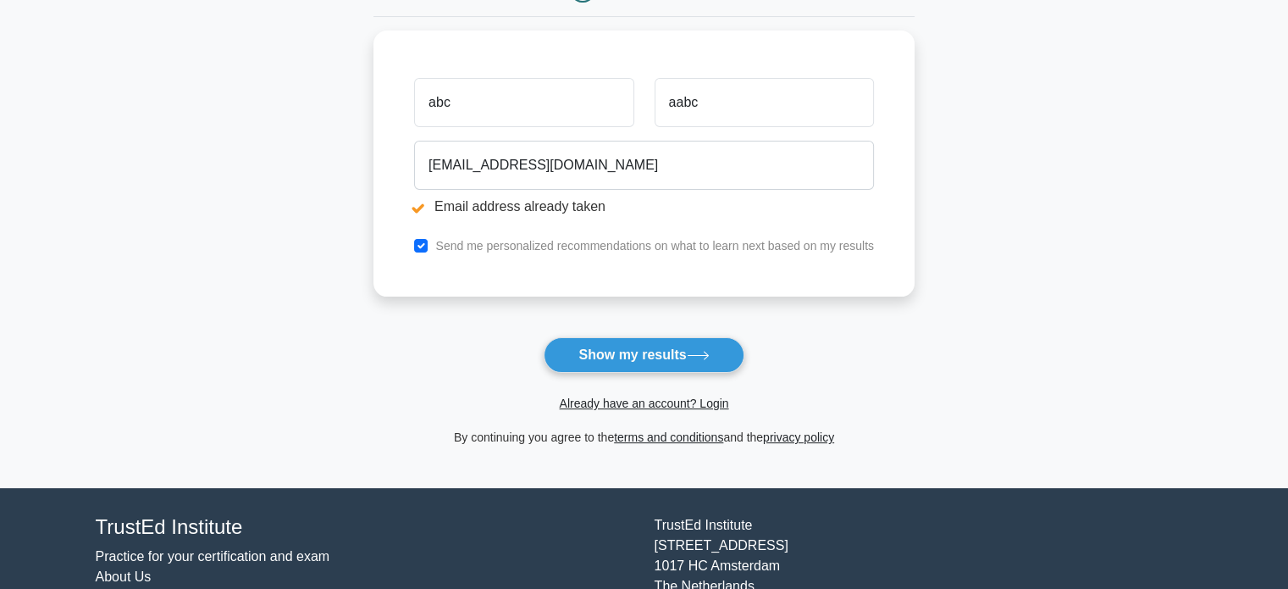
scroll to position [271, 0]
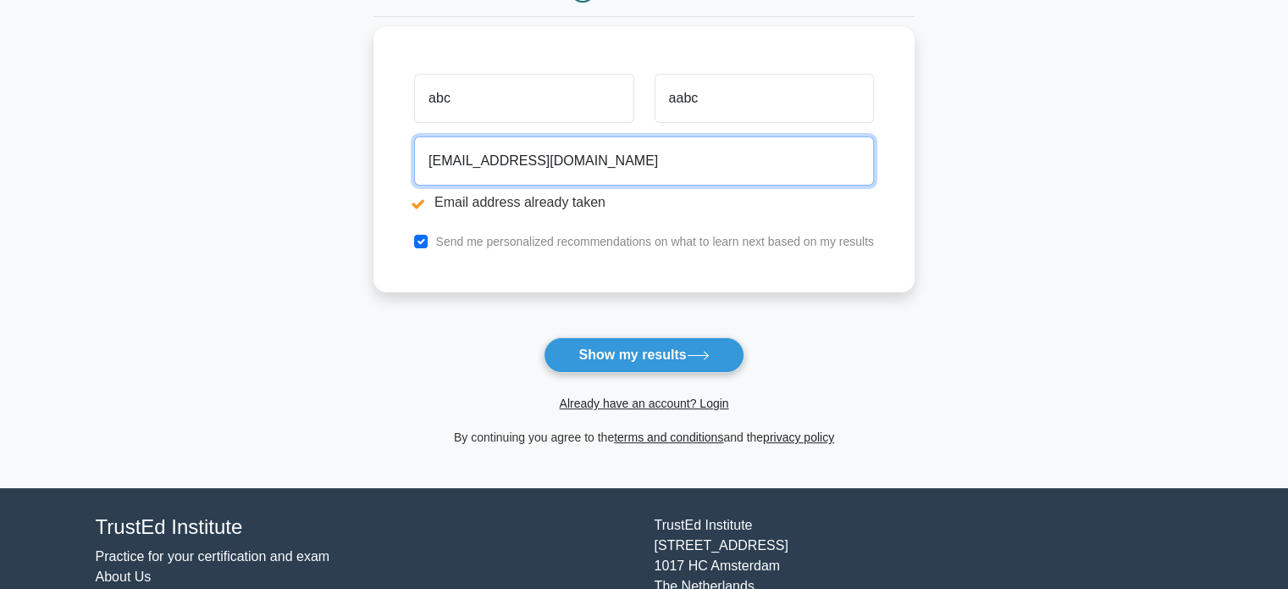
click at [449, 163] on input "abcd@gmail.com" at bounding box center [644, 160] width 460 height 49
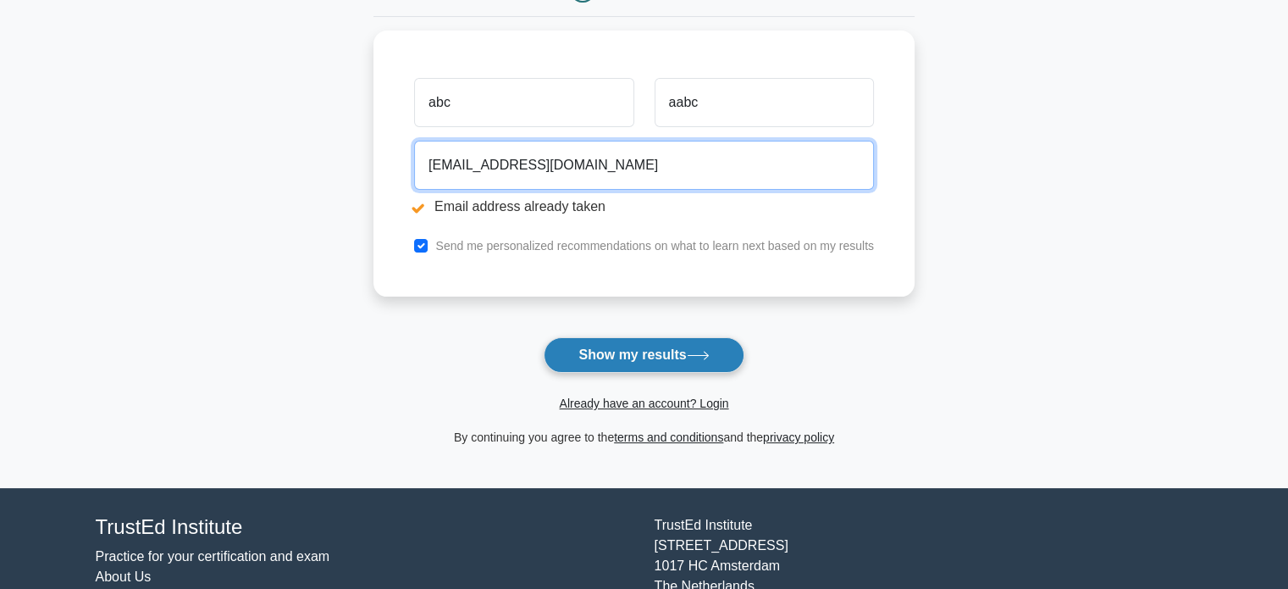
type input "abcdefgh@gmail.com"
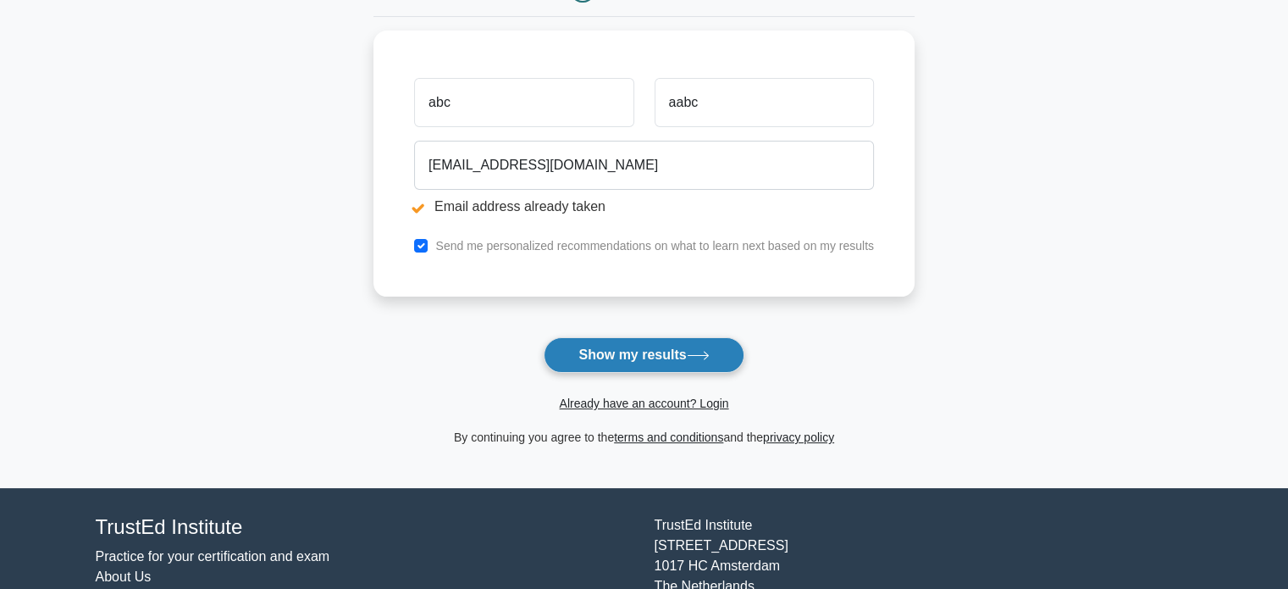
click at [646, 359] on button "Show my results" at bounding box center [644, 355] width 200 height 36
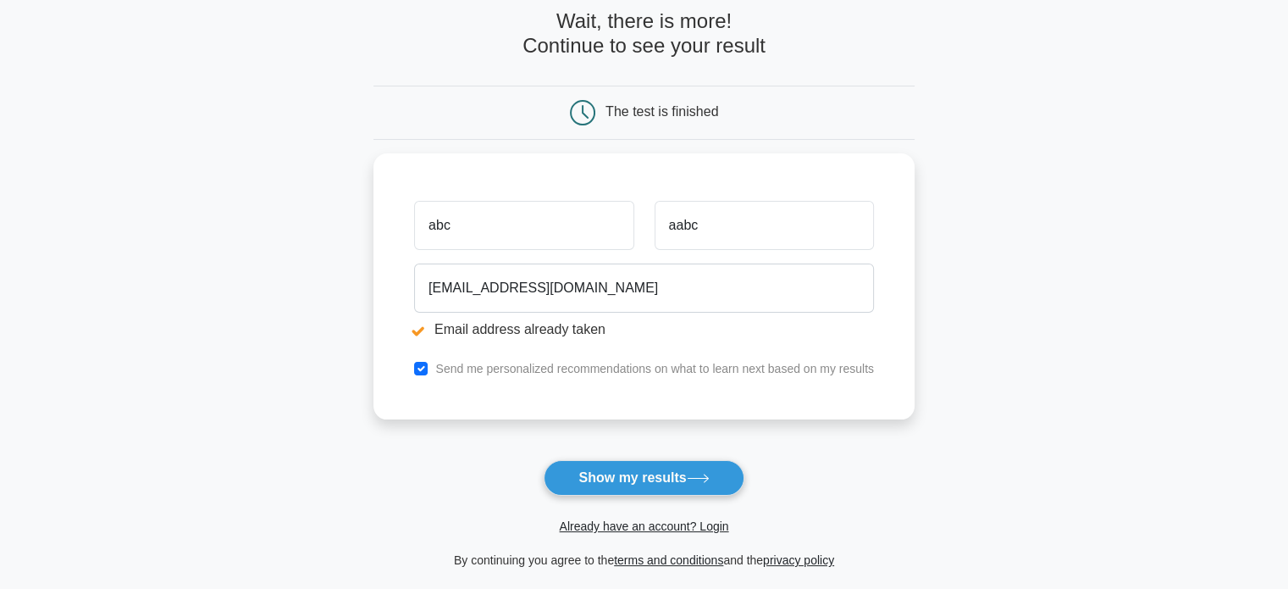
scroll to position [149, 0]
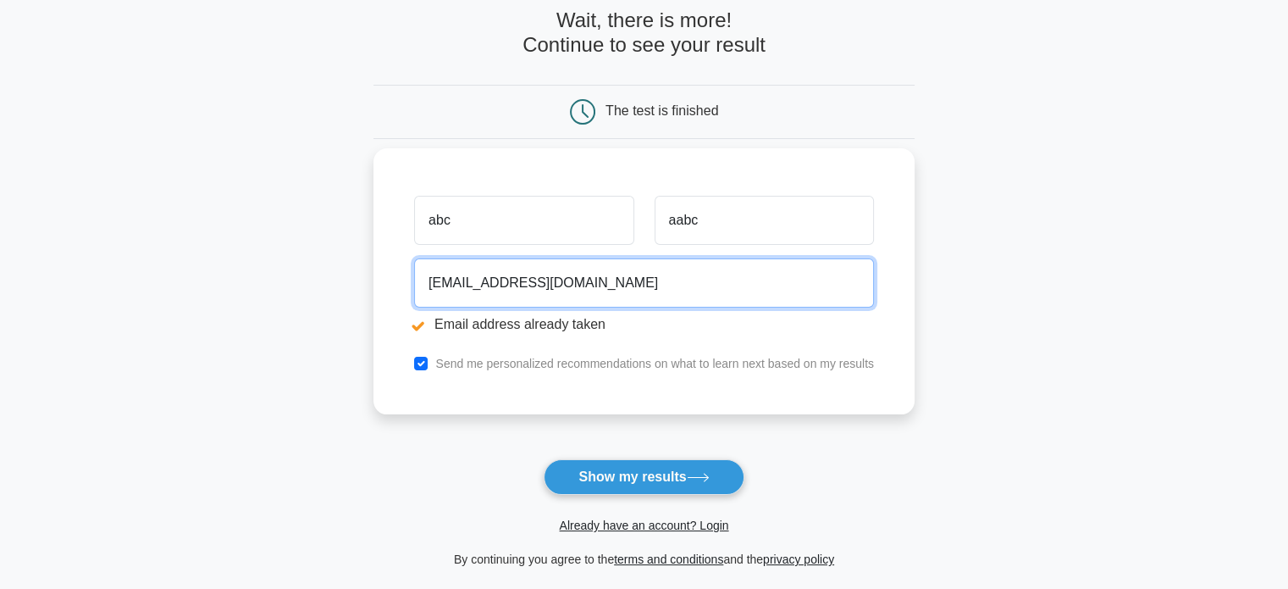
click at [468, 284] on input "[EMAIL_ADDRESS][DOMAIN_NAME]" at bounding box center [644, 282] width 460 height 49
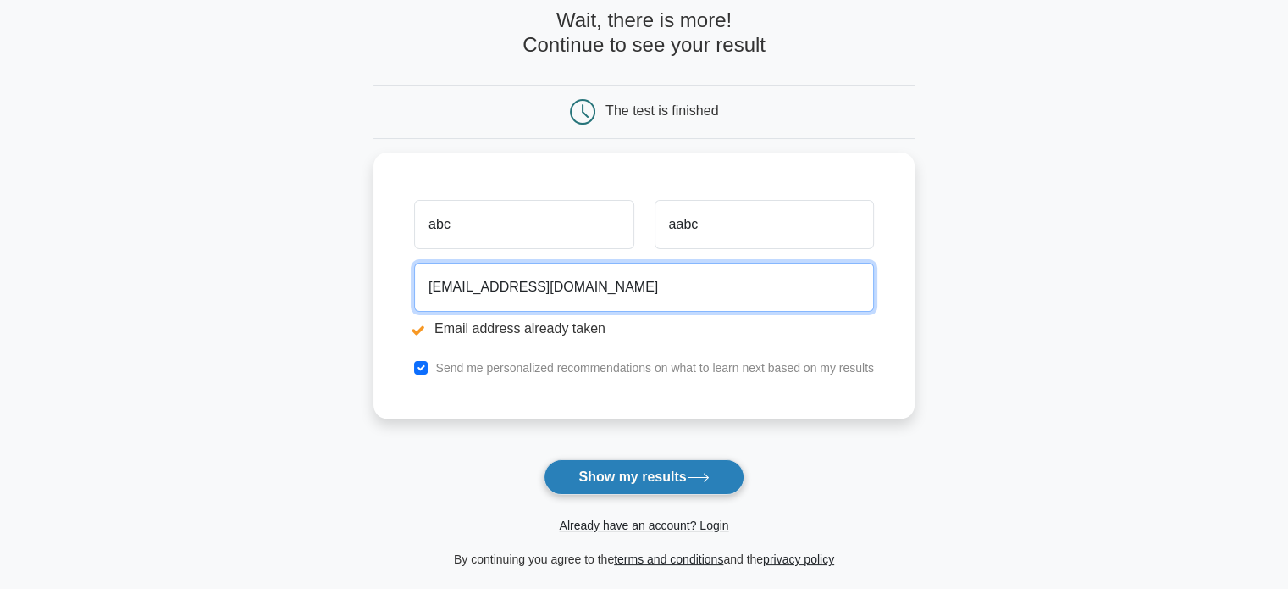
type input "[EMAIL_ADDRESS][DOMAIN_NAME]"
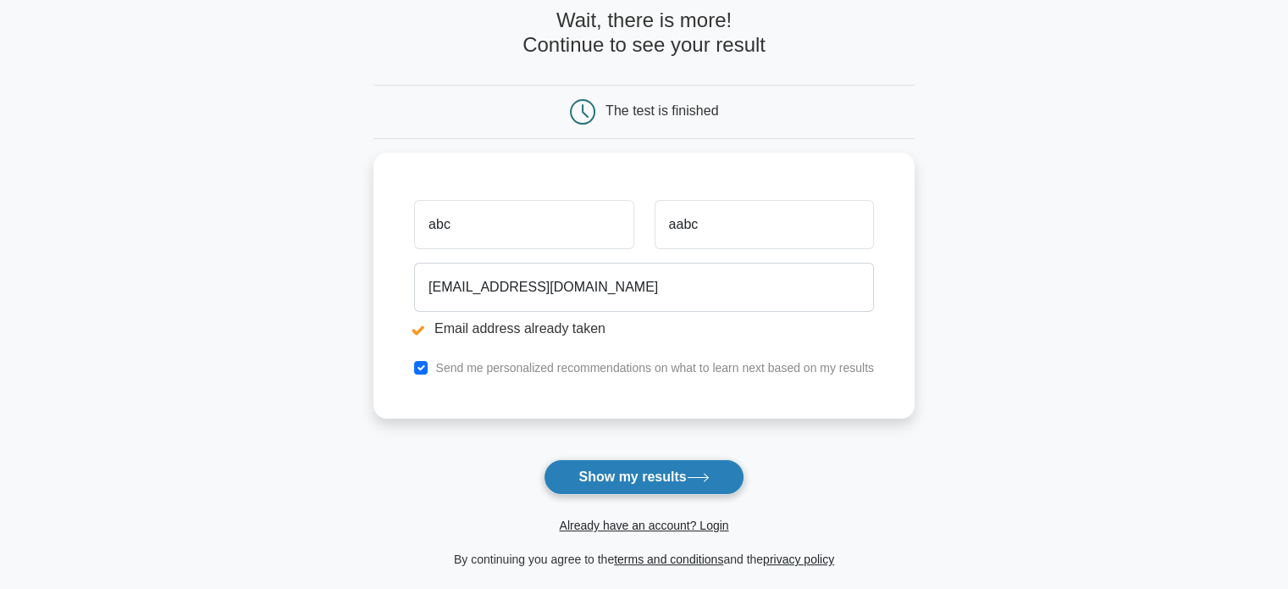
click at [625, 467] on button "Show my results" at bounding box center [644, 477] width 200 height 36
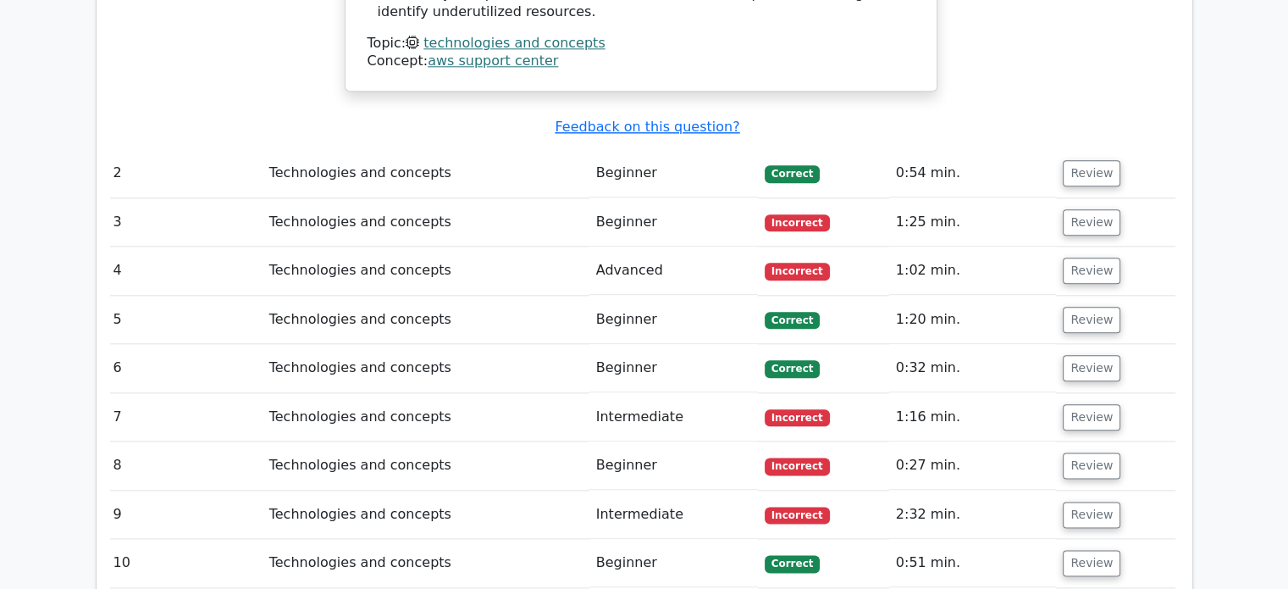
scroll to position [1965, 0]
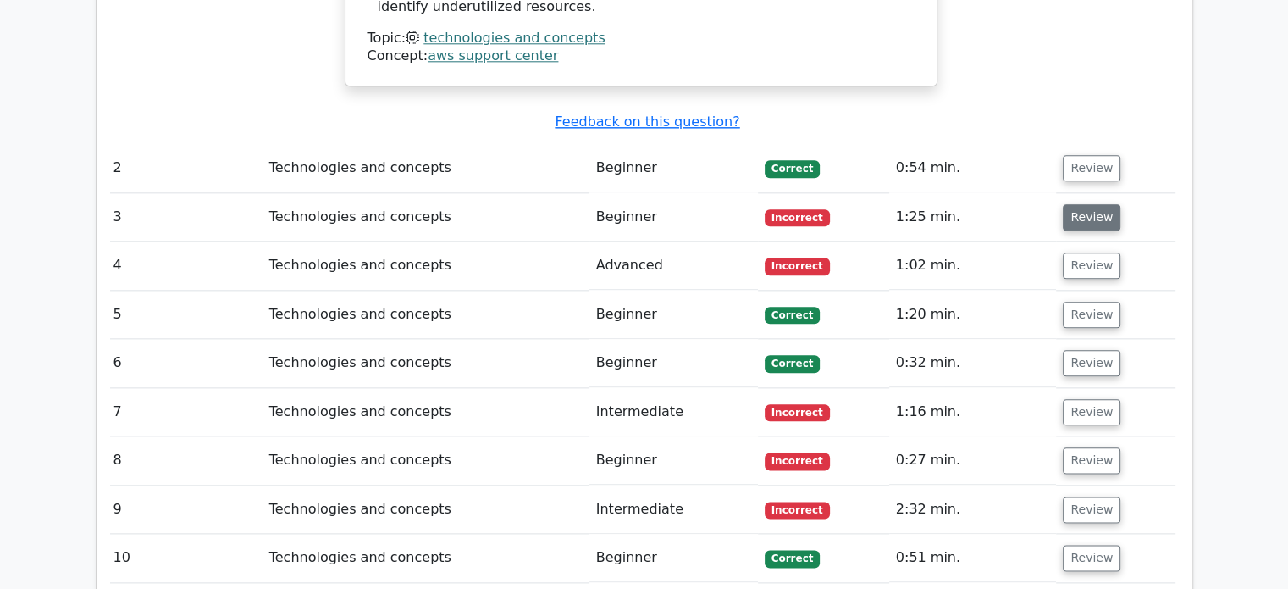
click at [1078, 204] on button "Review" at bounding box center [1092, 217] width 58 height 26
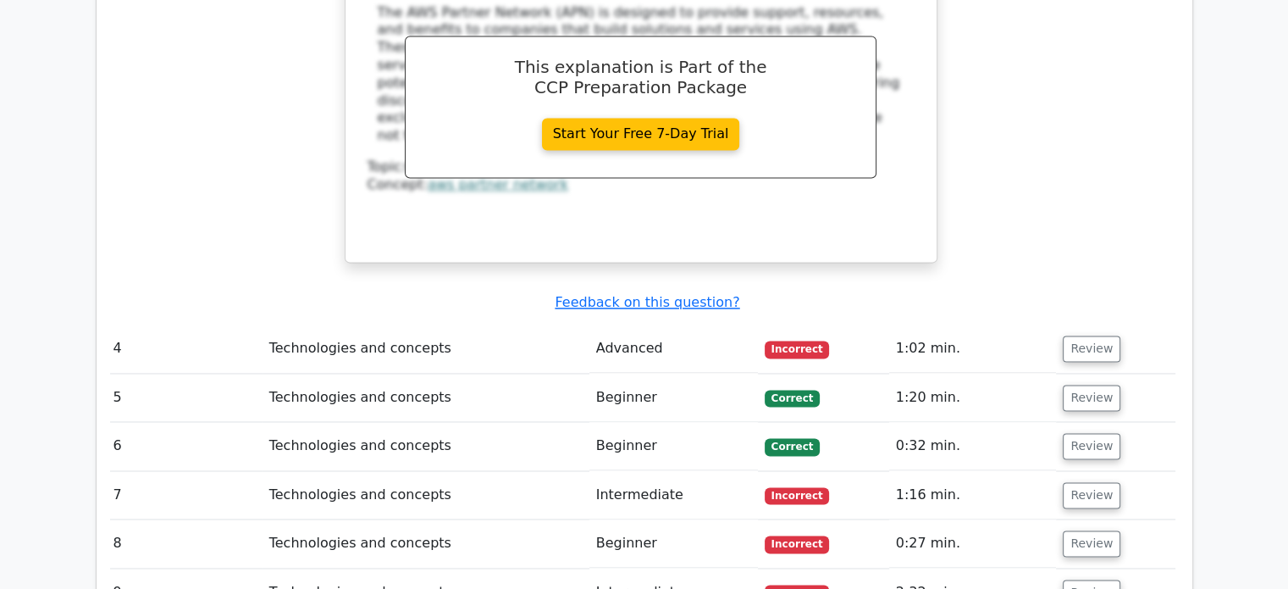
scroll to position [2646, 0]
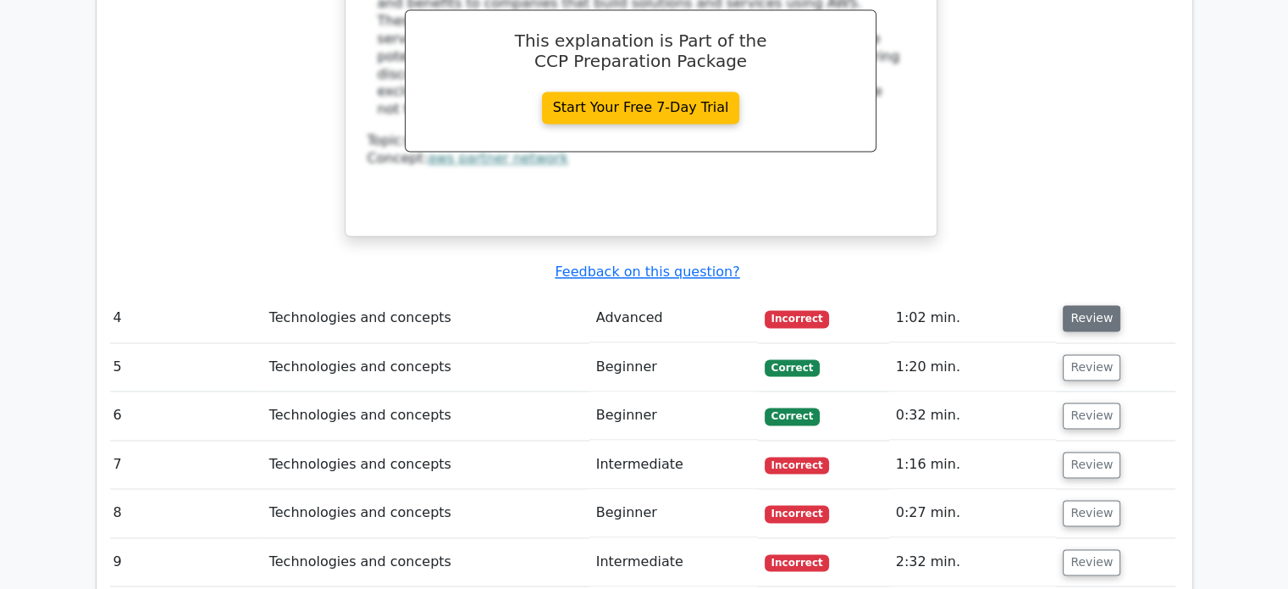
click at [1075, 305] on button "Review" at bounding box center [1092, 318] width 58 height 26
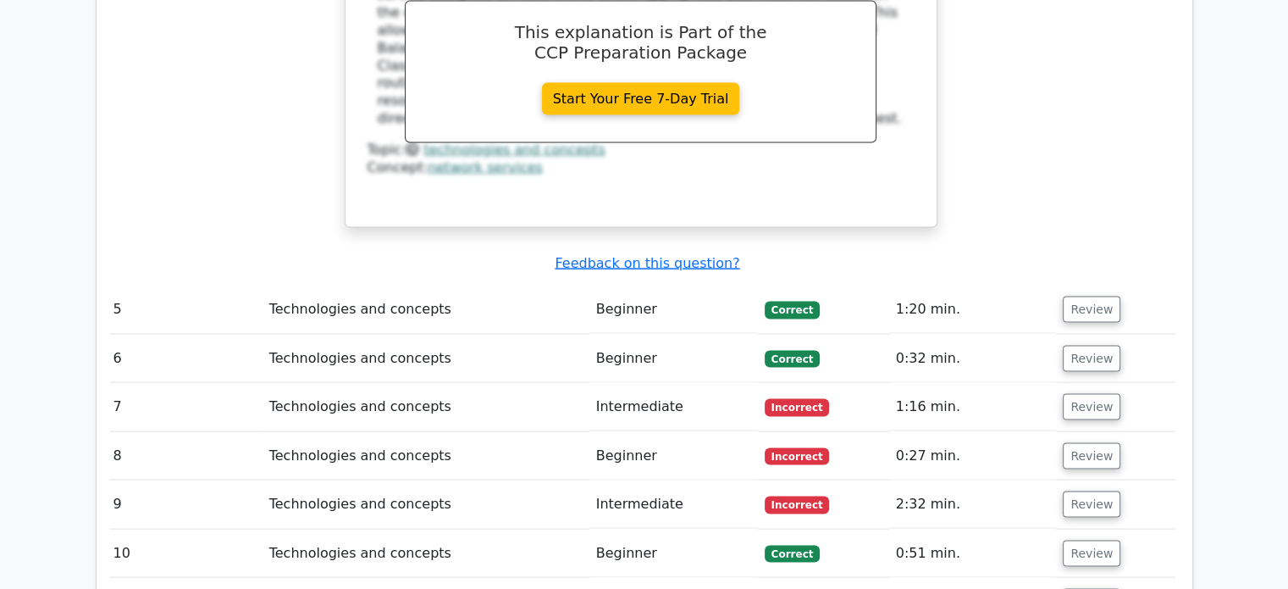
scroll to position [0, 7]
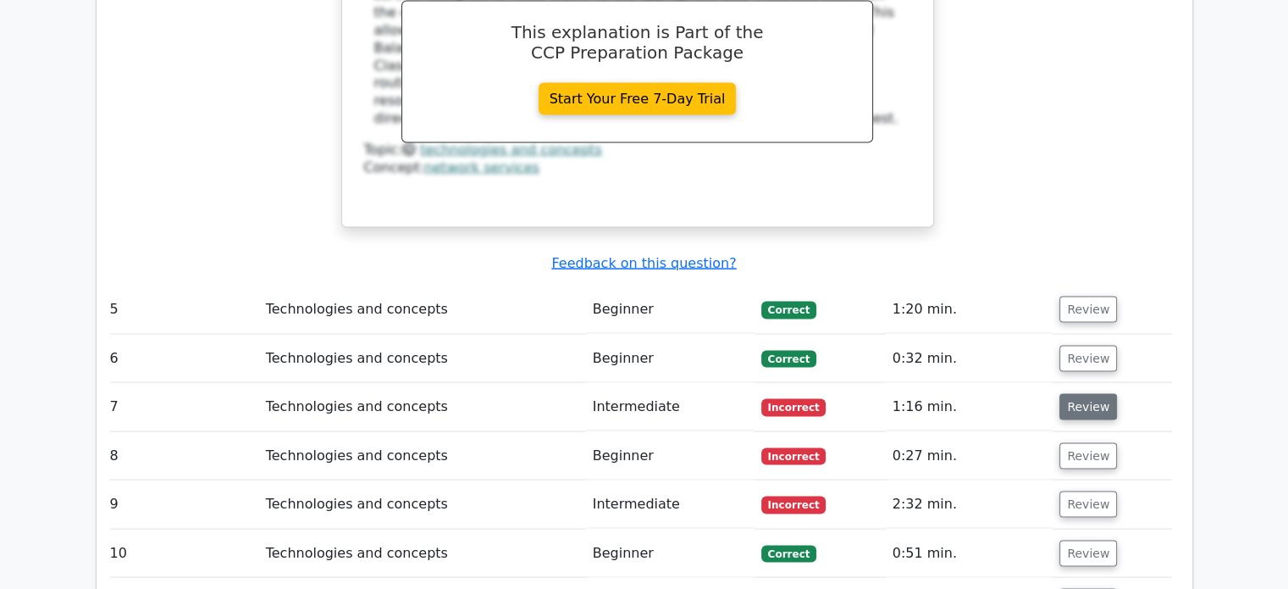
click at [1083, 394] on button "Review" at bounding box center [1089, 407] width 58 height 26
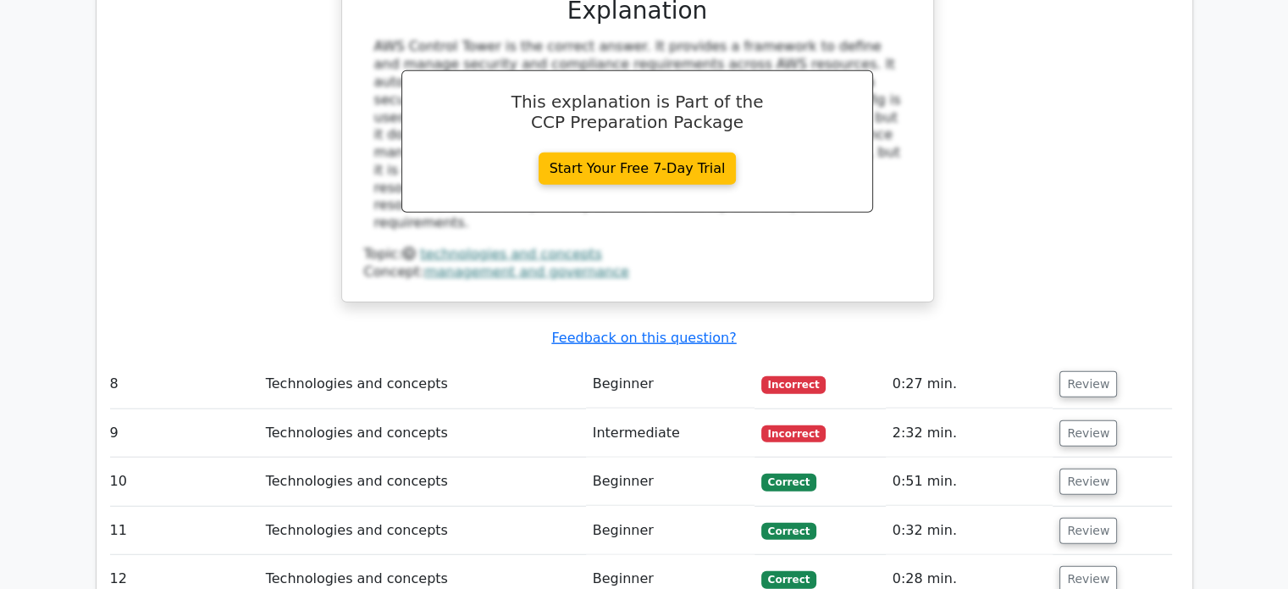
scroll to position [4254, 0]
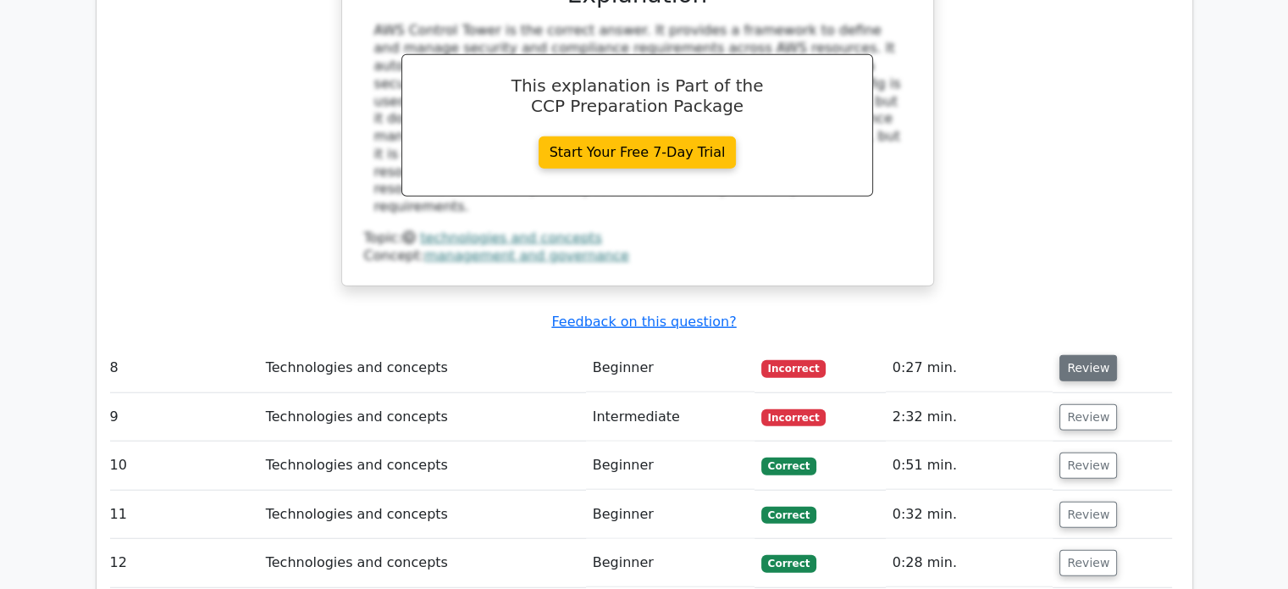
click at [1088, 355] on button "Review" at bounding box center [1089, 368] width 58 height 26
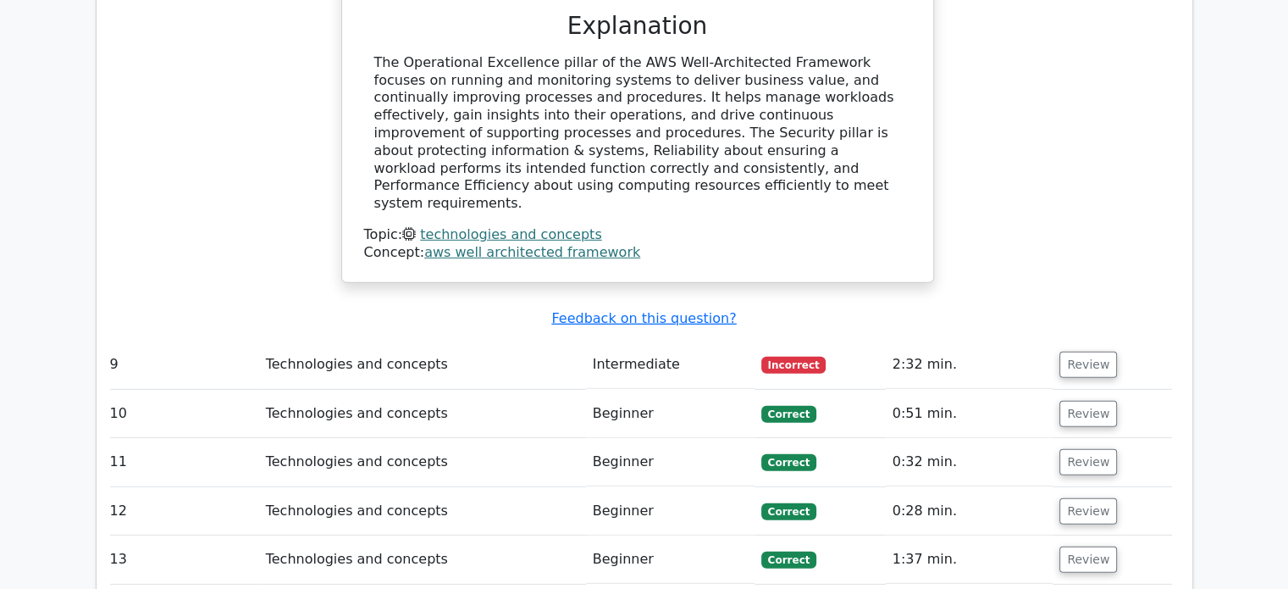
scroll to position [5025, 0]
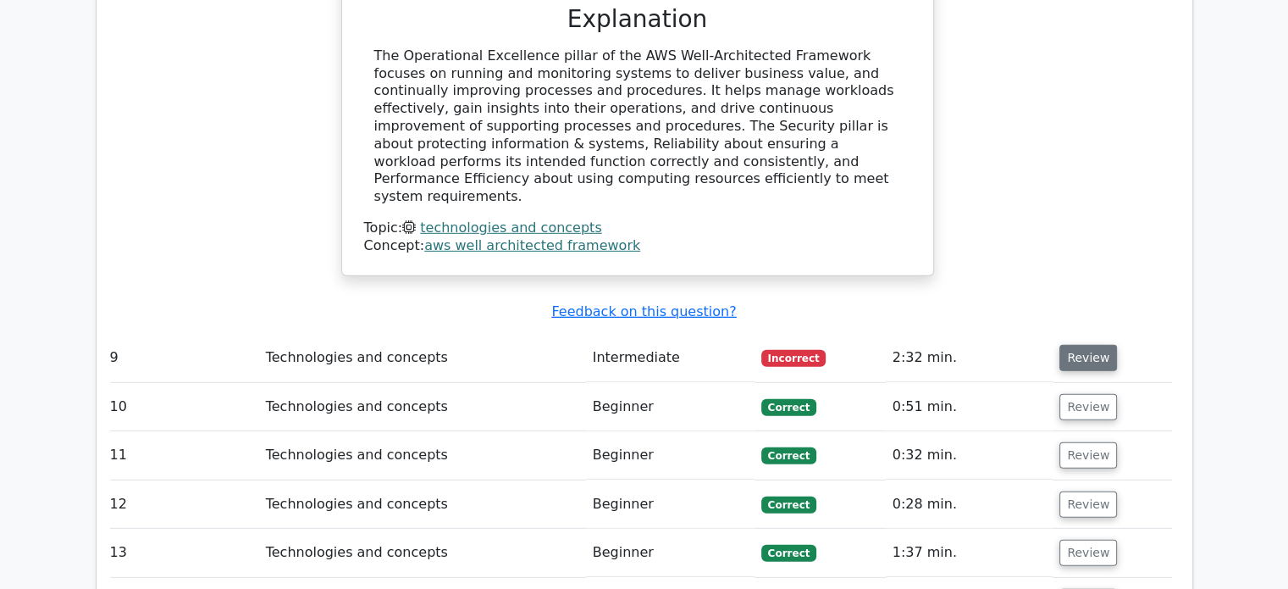
click at [1091, 345] on button "Review" at bounding box center [1089, 358] width 58 height 26
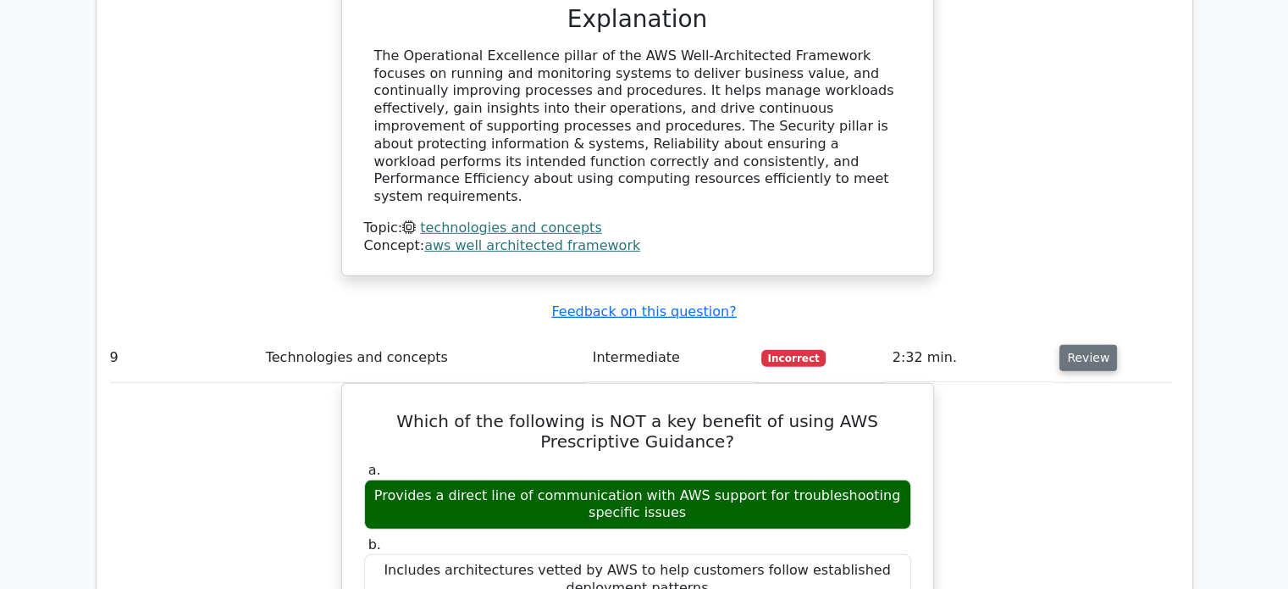
click at [1091, 345] on button "Review" at bounding box center [1089, 358] width 58 height 26
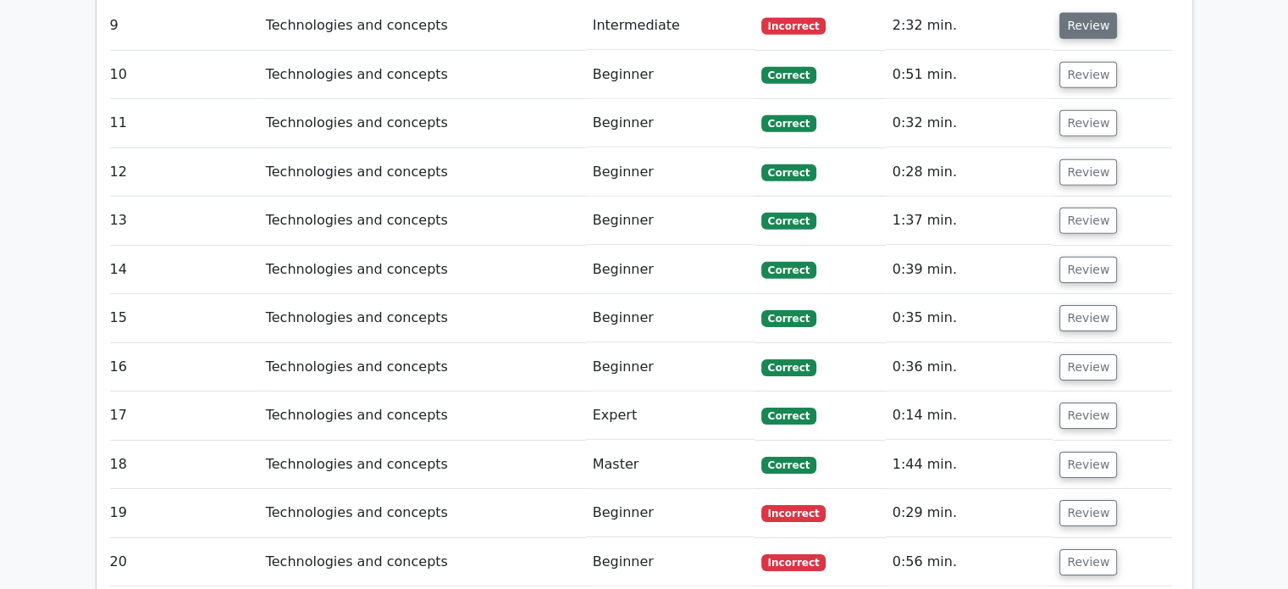
scroll to position [5359, 0]
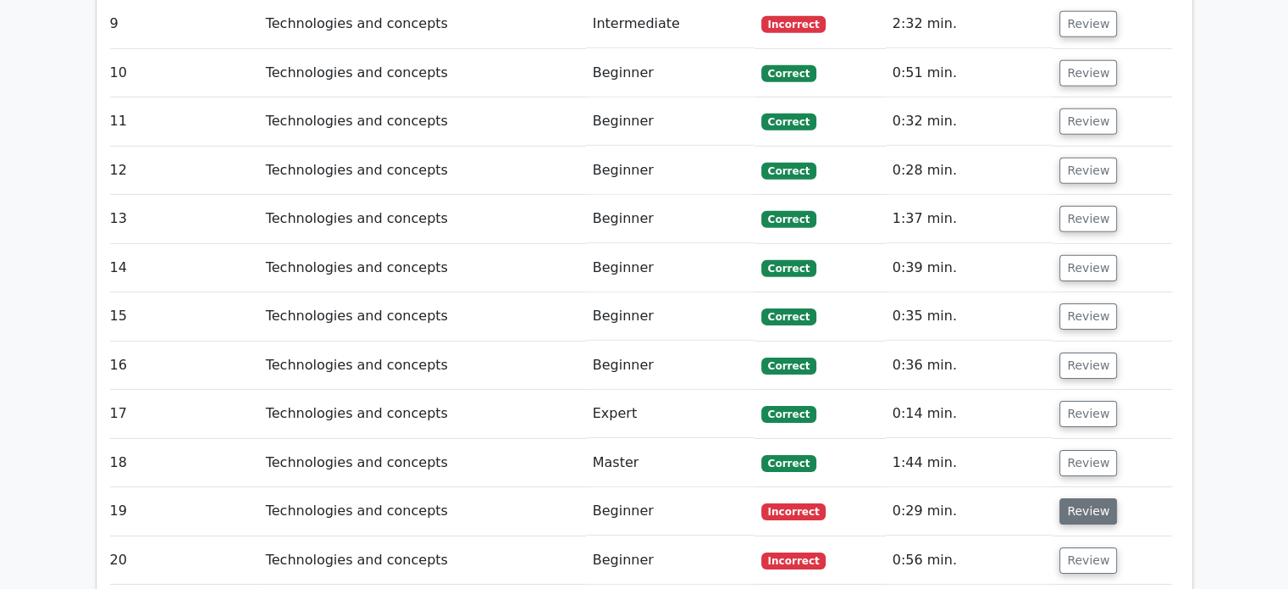
click at [1093, 498] on button "Review" at bounding box center [1089, 511] width 58 height 26
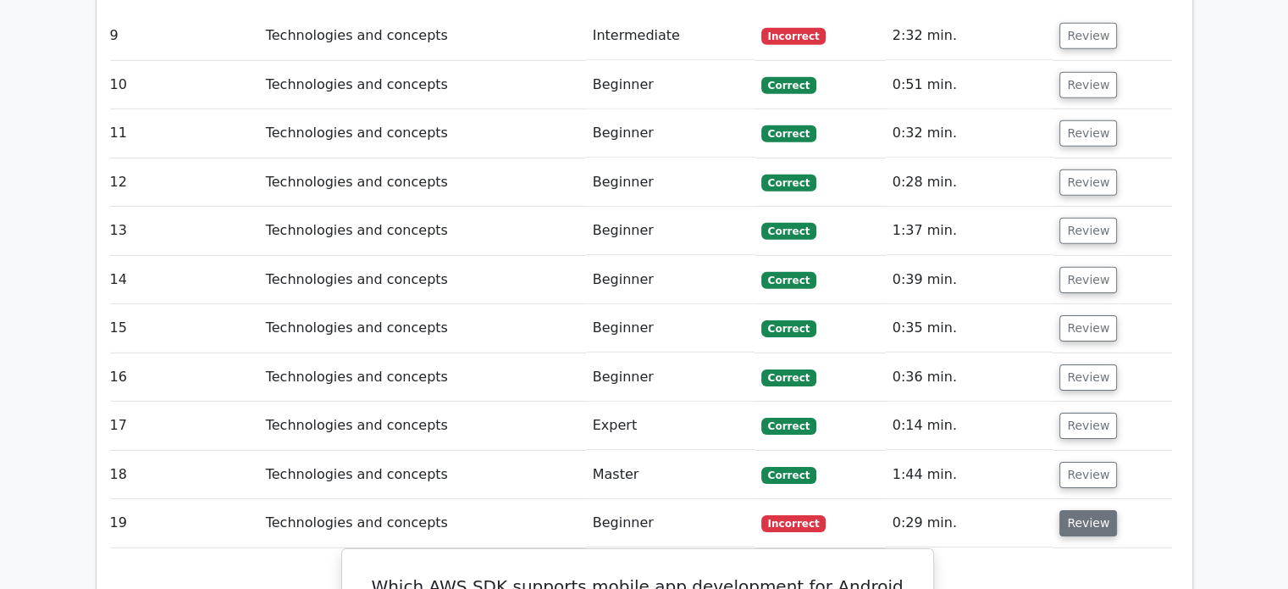
scroll to position [5347, 0]
click at [1081, 510] on button "Review" at bounding box center [1089, 523] width 58 height 26
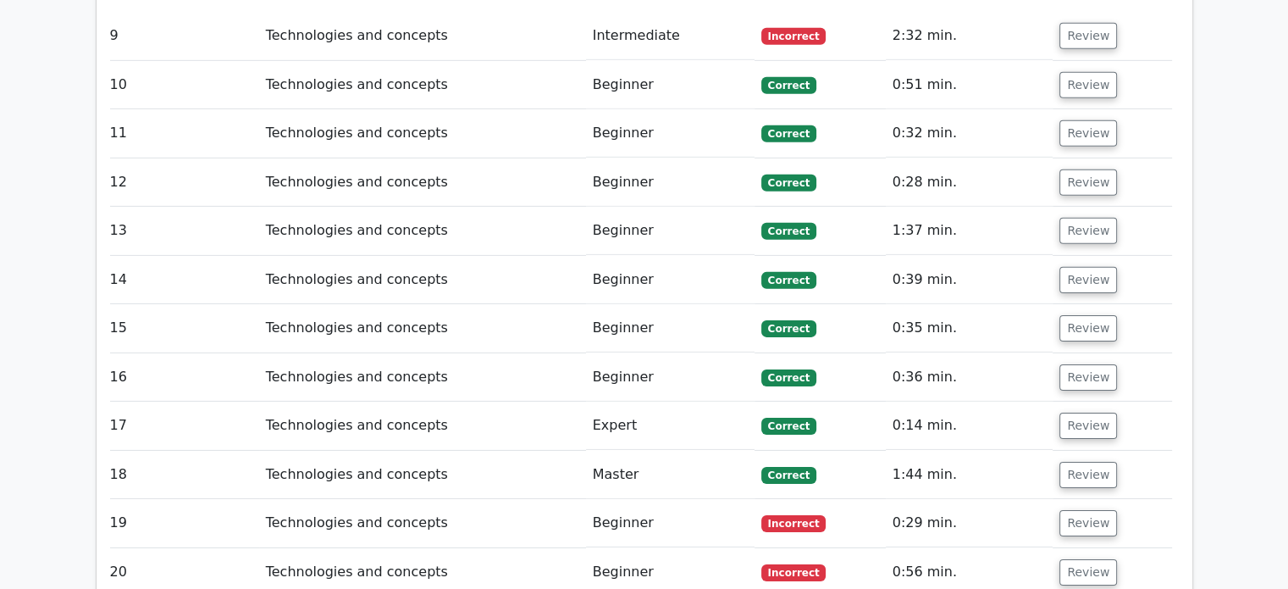
click at [1084, 548] on td "Review" at bounding box center [1112, 572] width 119 height 48
click at [1083, 559] on button "Review" at bounding box center [1089, 572] width 58 height 26
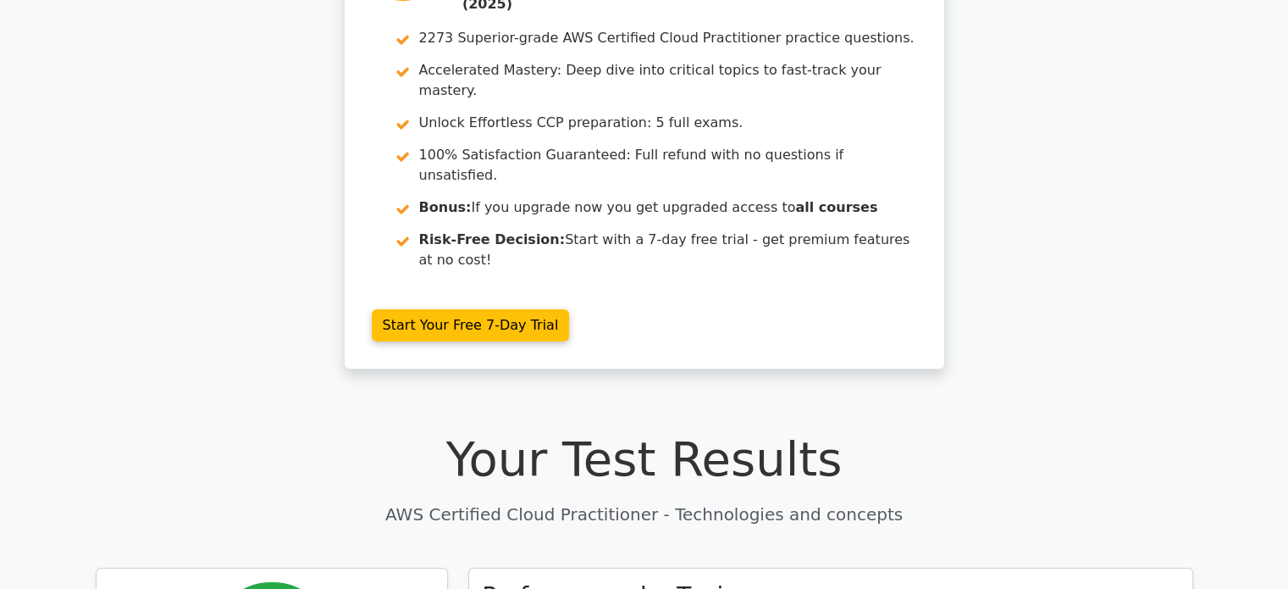
scroll to position [0, 0]
